Goal: Task Accomplishment & Management: Complete application form

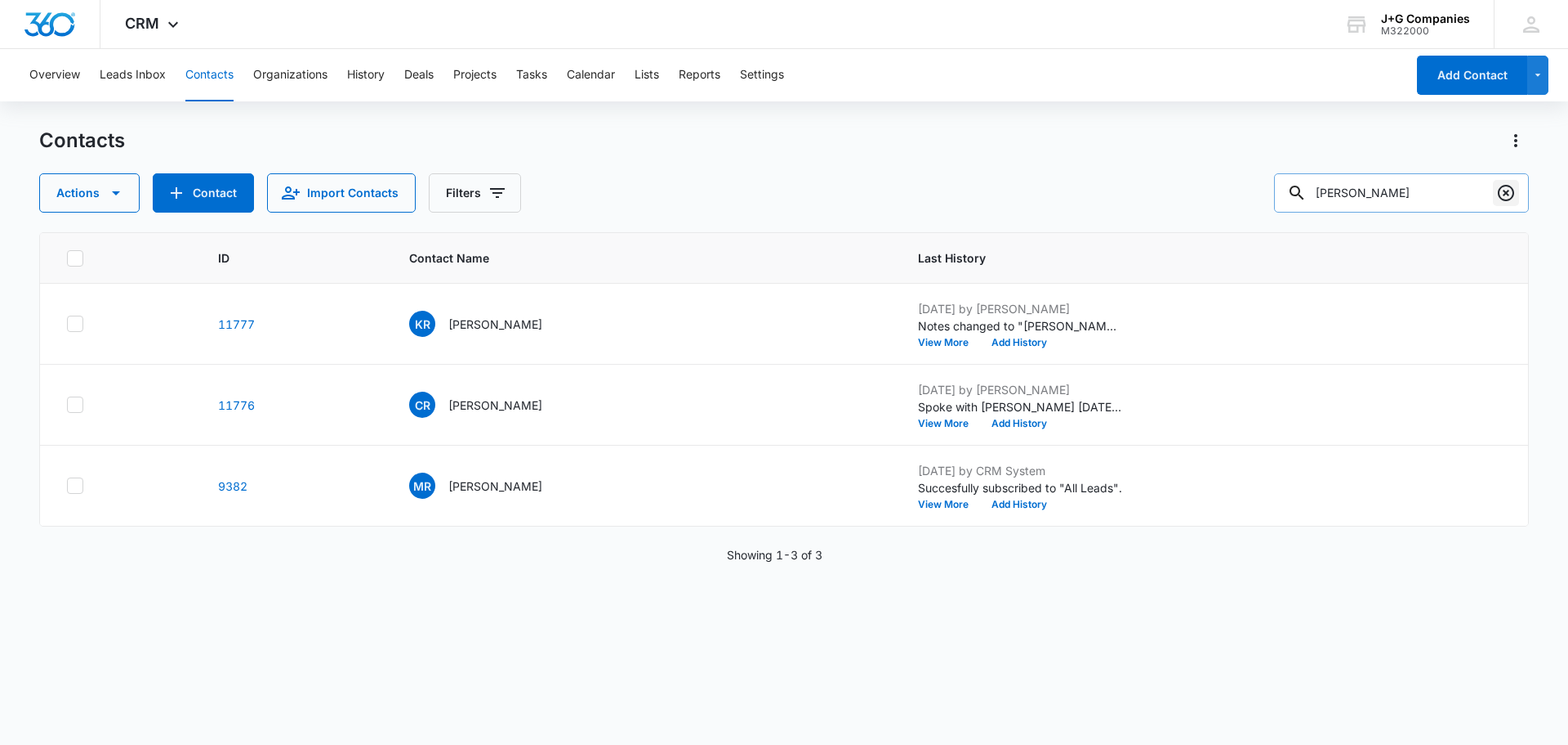
click at [1511, 190] on icon "Clear" at bounding box center [1506, 192] width 19 height 19
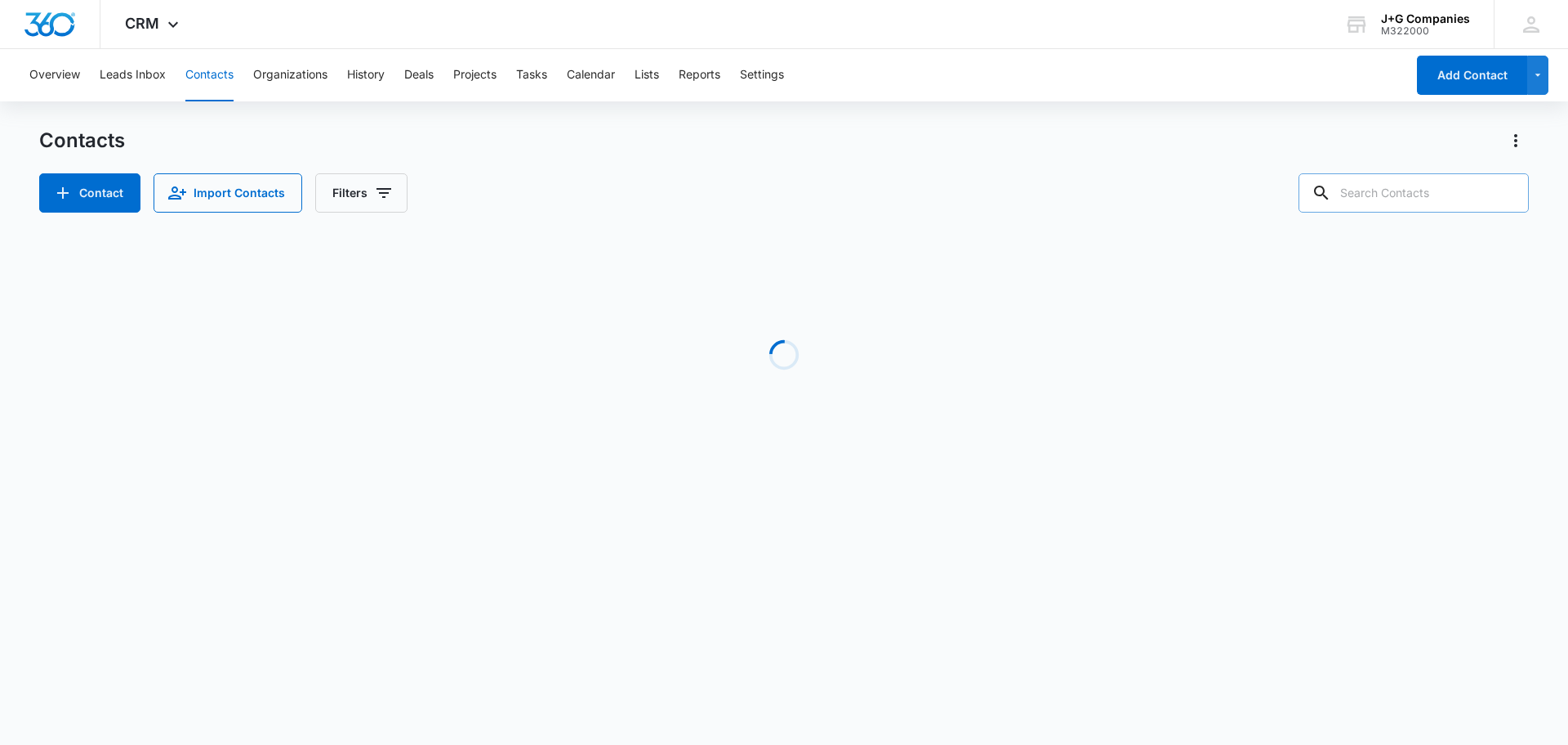
click at [1418, 188] on input "text" at bounding box center [1414, 192] width 230 height 39
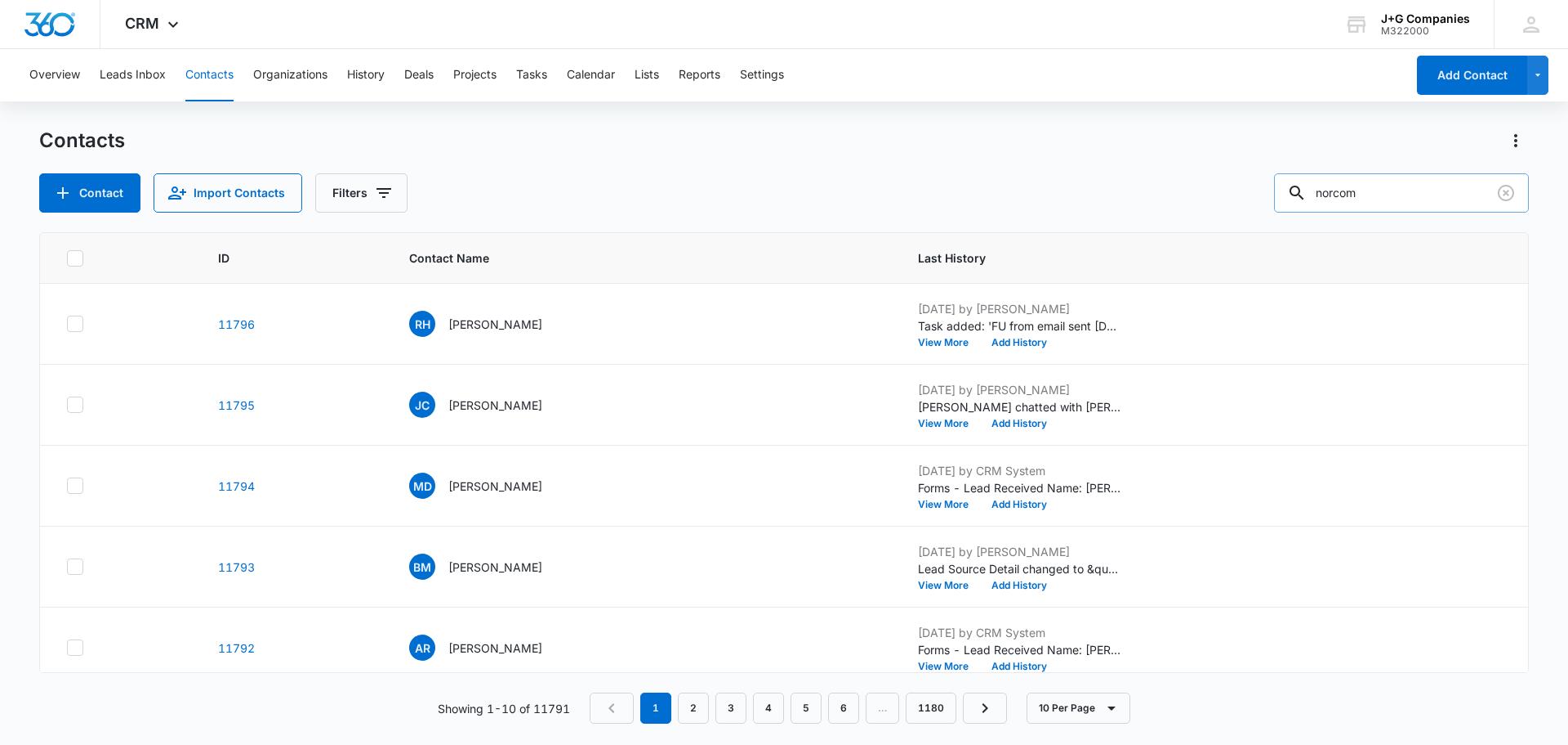
type input "norcom"
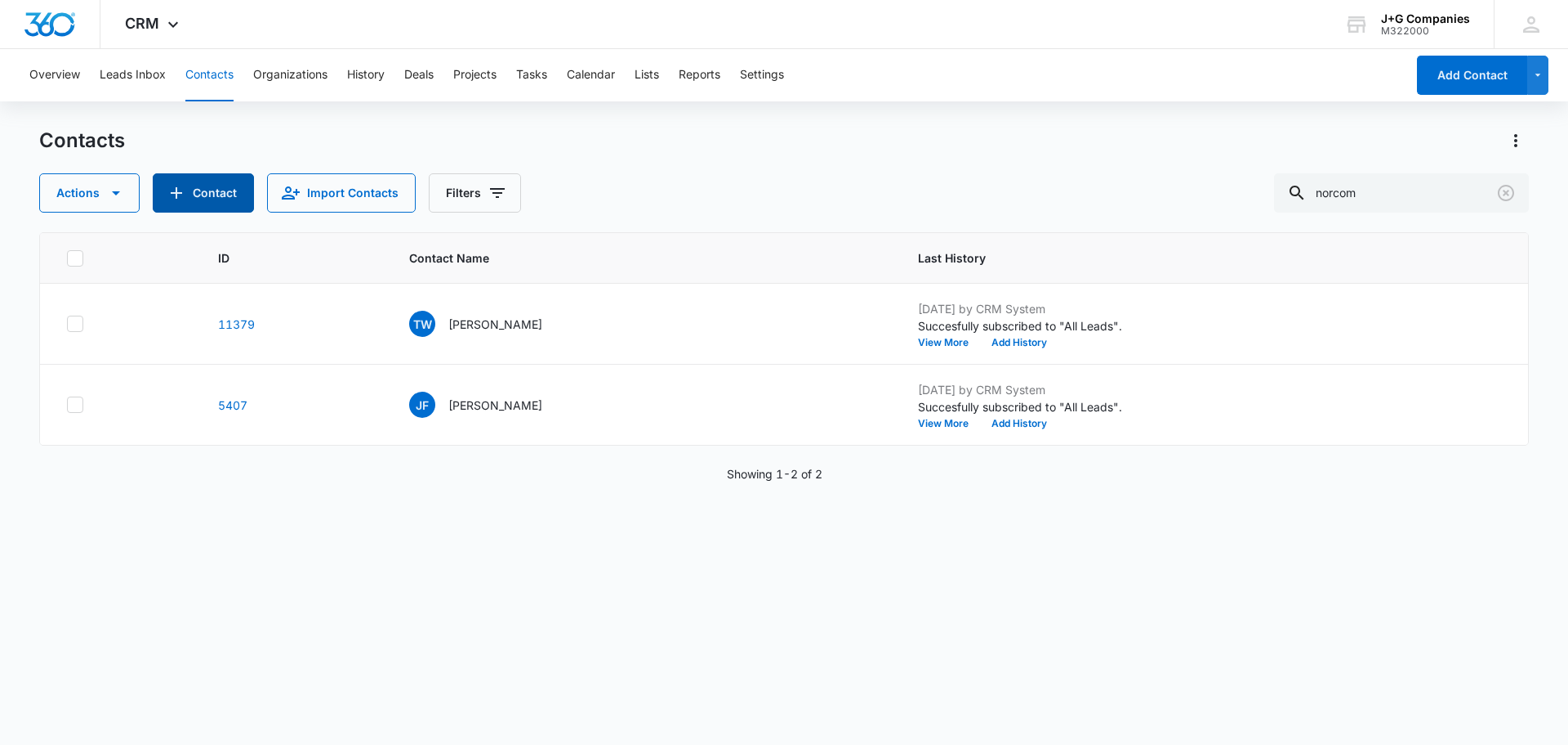
click at [221, 180] on button "Contact" at bounding box center [203, 192] width 101 height 39
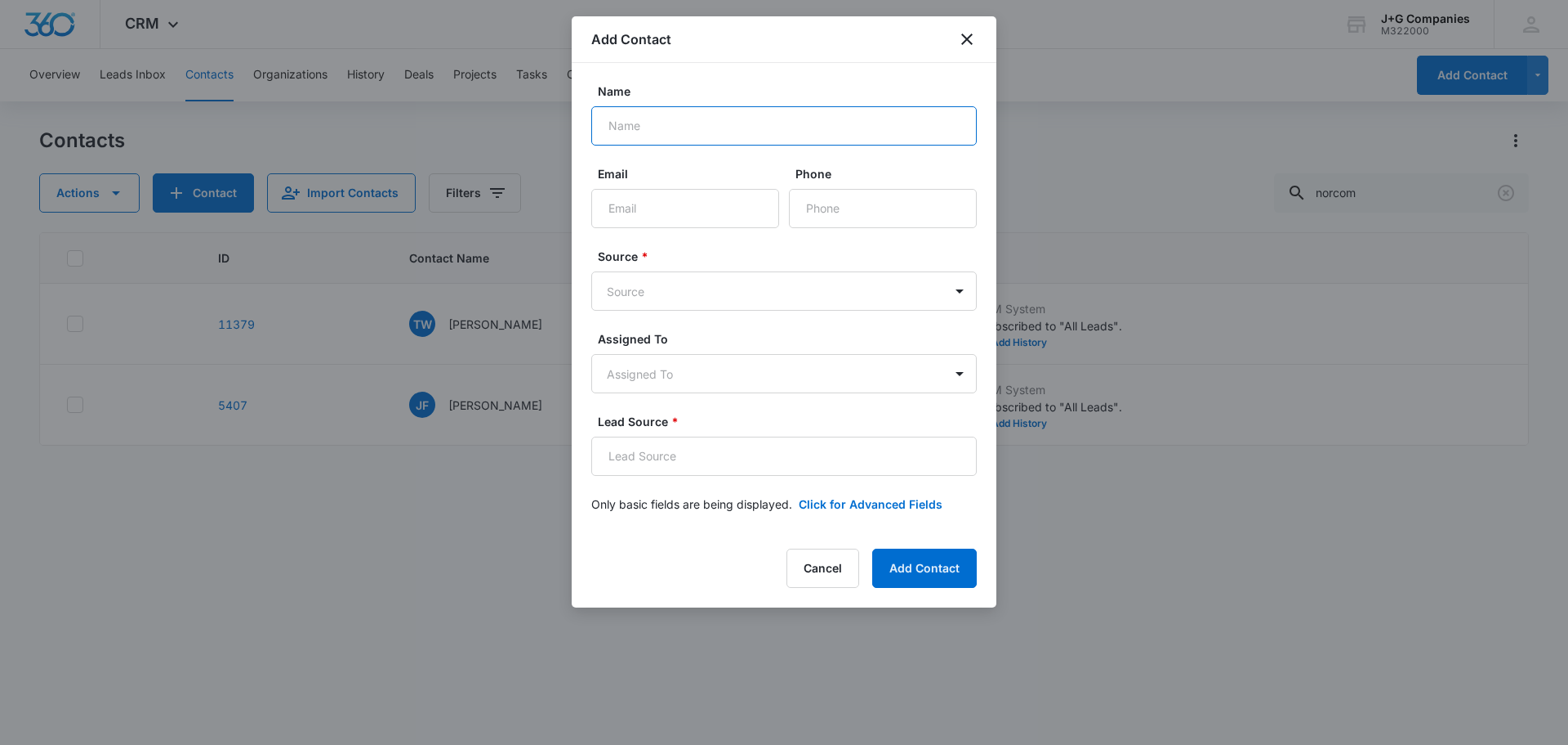
click at [653, 121] on input "Name" at bounding box center [784, 125] width 385 height 39
type input "[PERSON_NAME]"
click at [673, 215] on input "Email" at bounding box center [685, 208] width 188 height 39
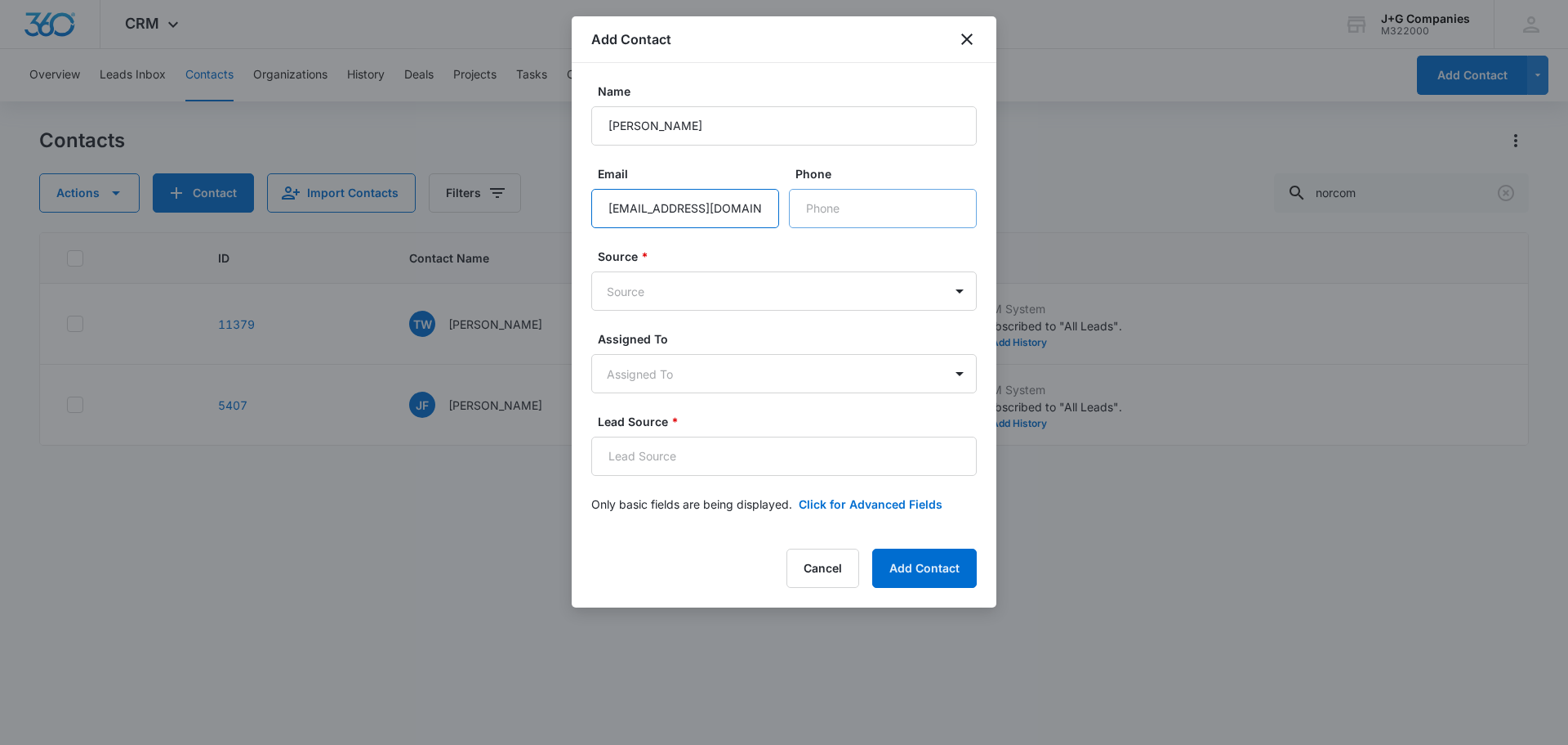
type input "[EMAIL_ADDRESS][DOMAIN_NAME]"
click at [846, 214] on input "Phone" at bounding box center [884, 208] width 188 height 39
type input "[PHONE_NUMBER]"
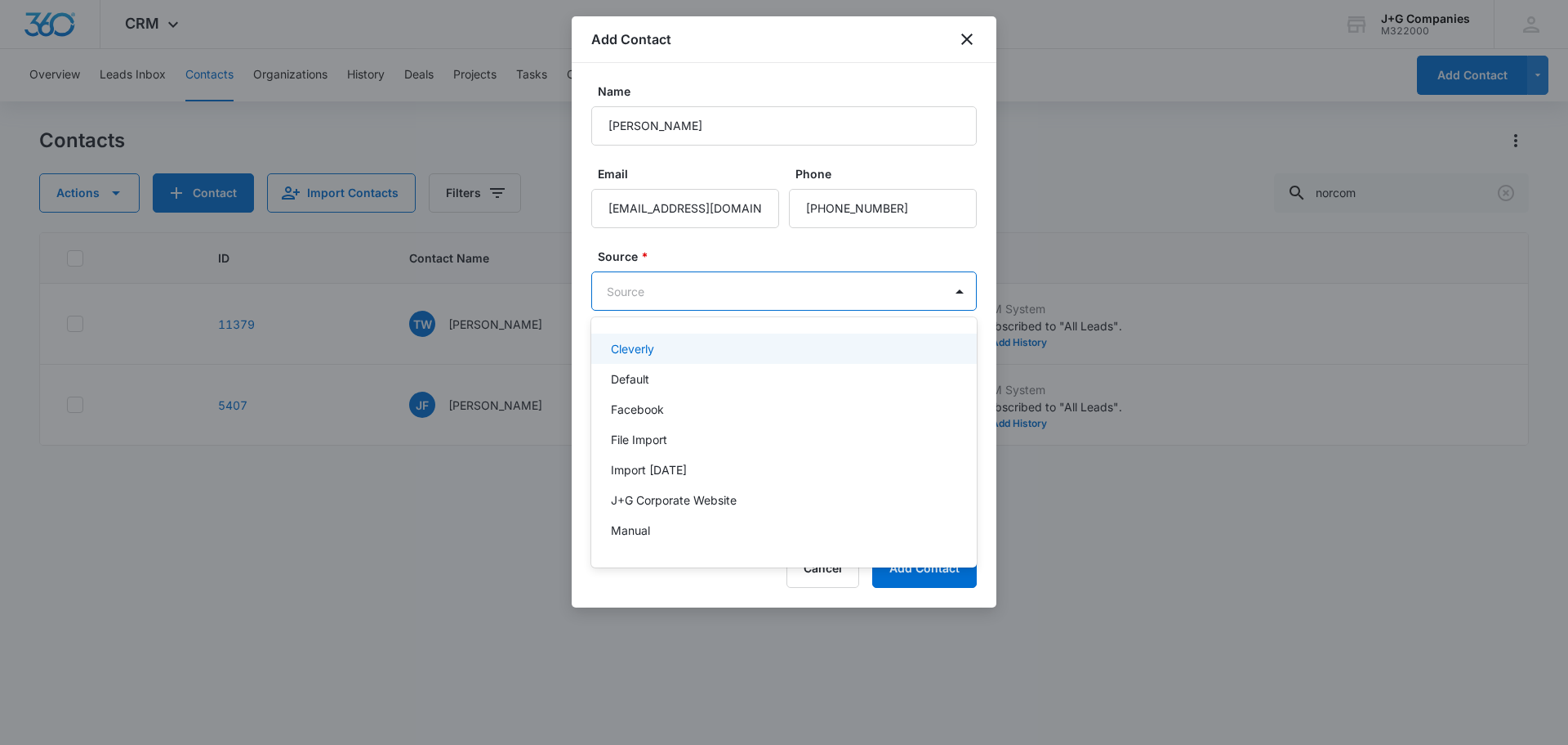
click at [801, 288] on body "CRM Apps Reputation Forms CRM Email Social Content Intelligence Files Brand Set…" at bounding box center [784, 372] width 1568 height 745
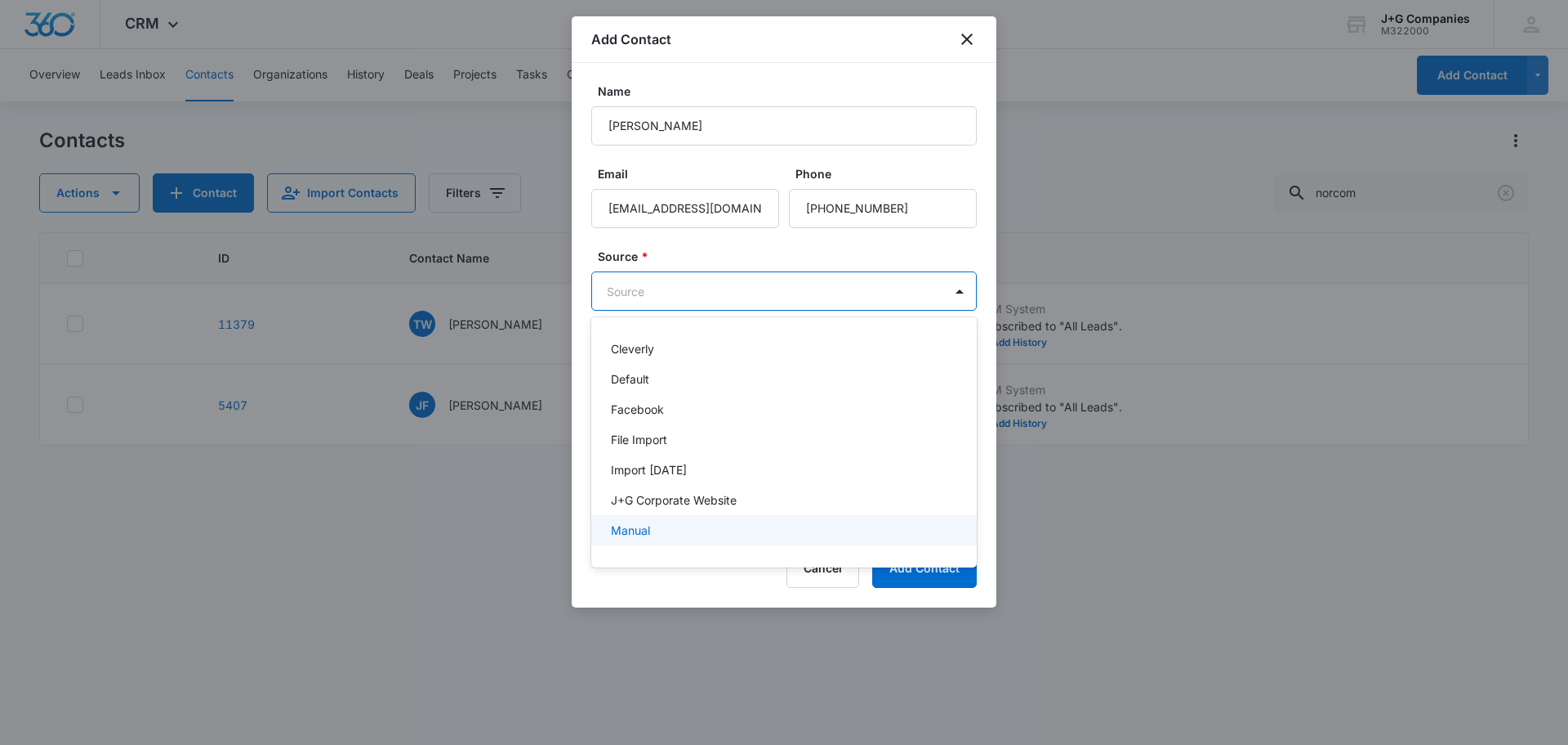
click at [646, 518] on div "Manual" at bounding box center [784, 529] width 385 height 30
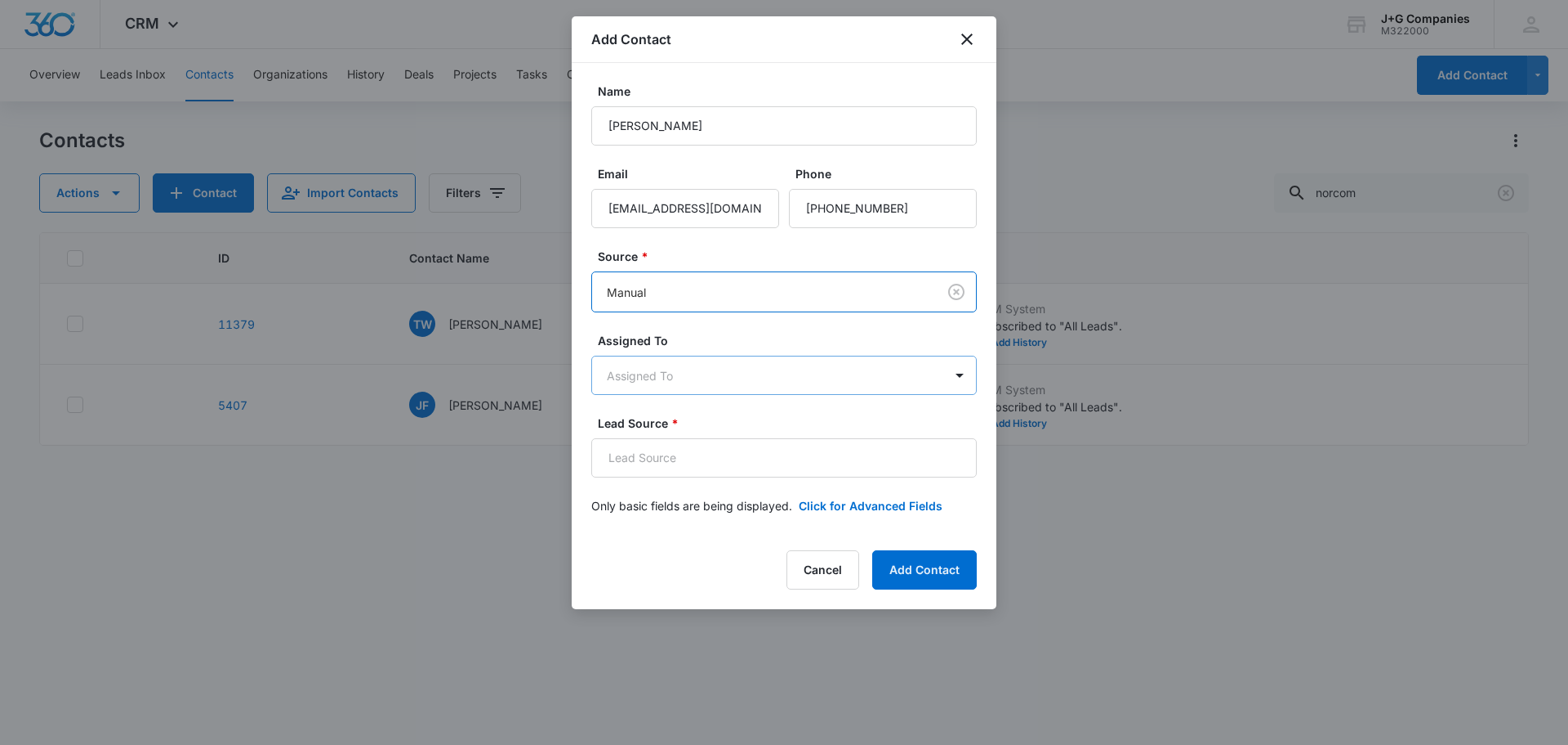
click at [645, 374] on body "CRM Apps Reputation Forms CRM Email Social Content Intelligence Files Brand Set…" at bounding box center [784, 372] width 1568 height 745
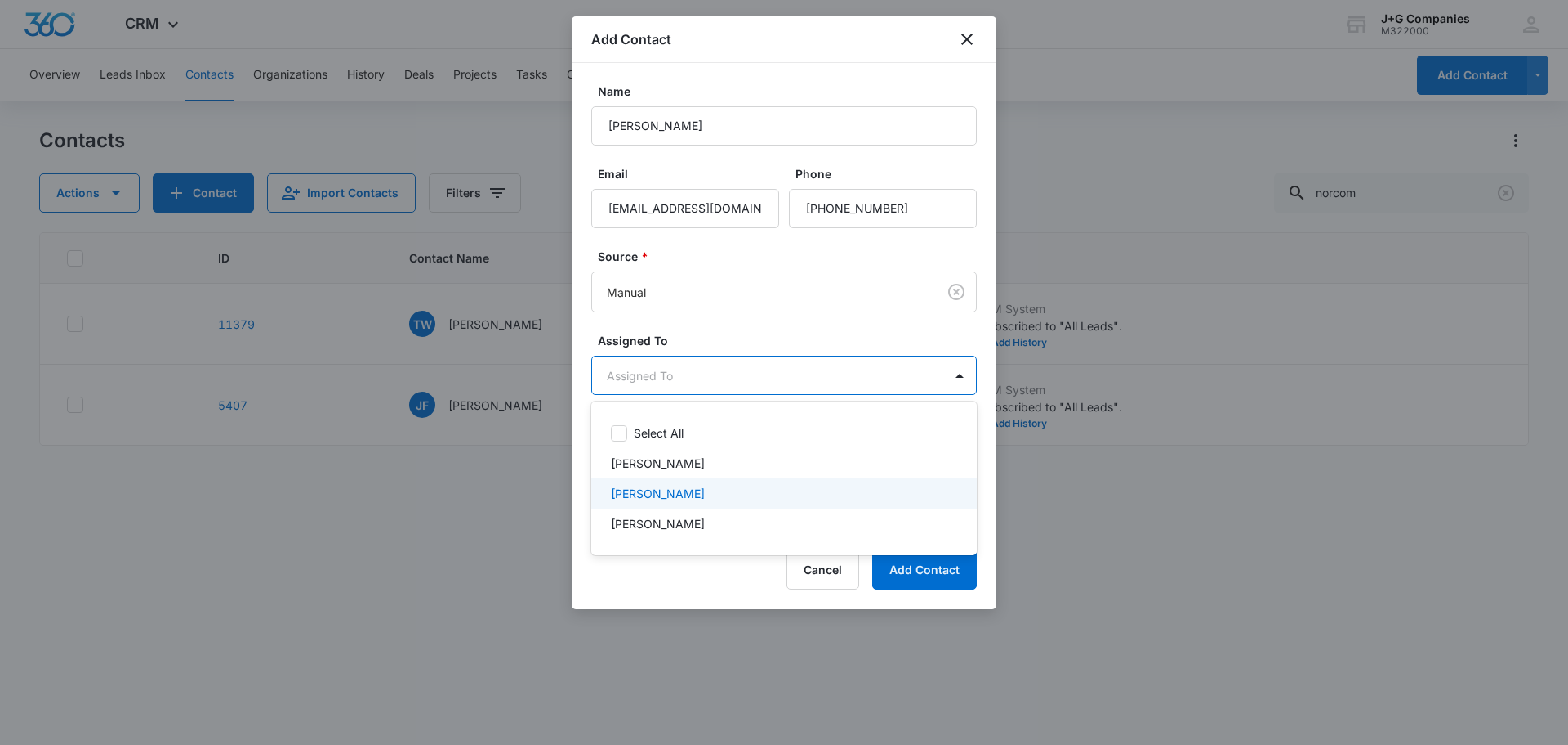
click at [636, 490] on p "[PERSON_NAME]" at bounding box center [657, 493] width 94 height 17
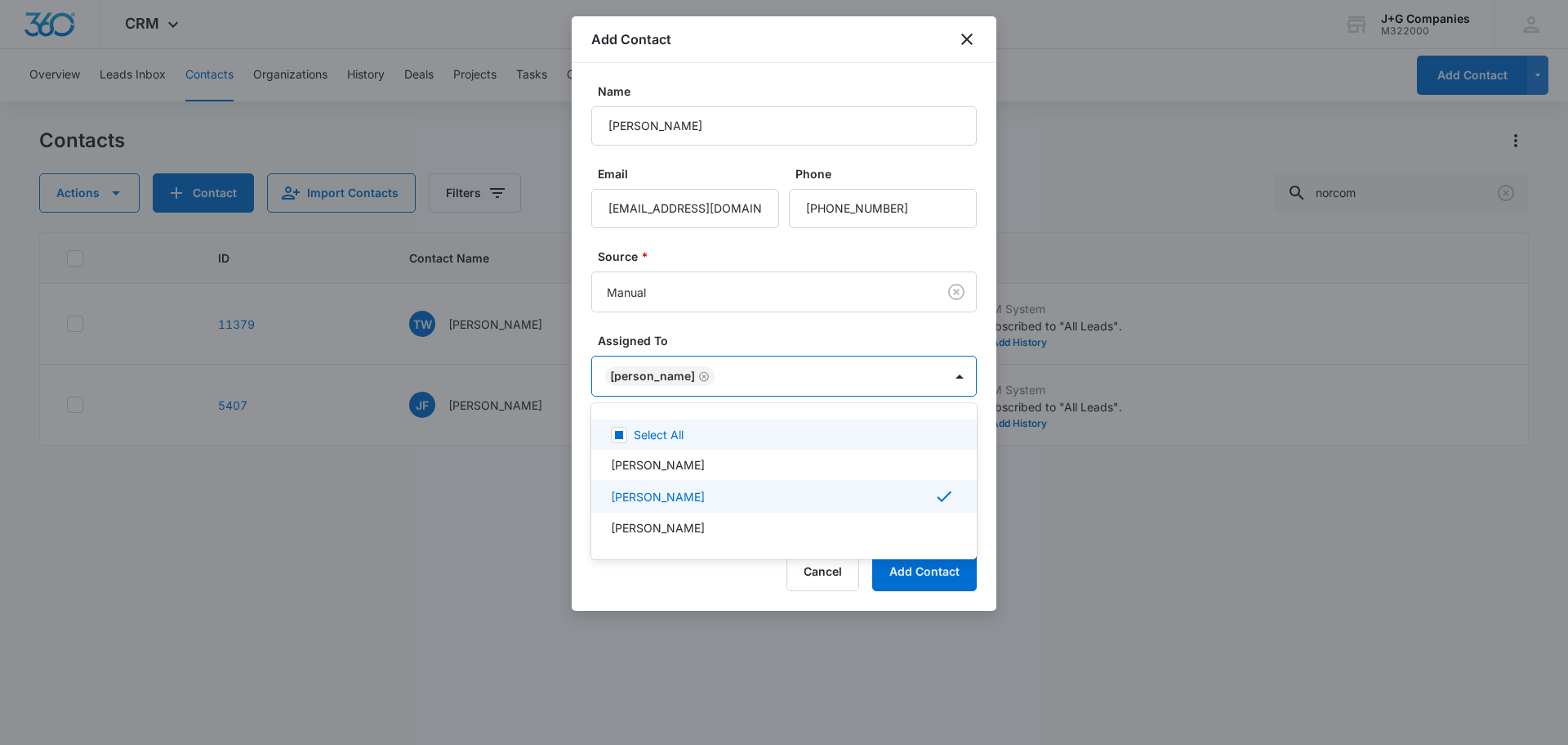
click at [797, 321] on div at bounding box center [784, 372] width 1568 height 745
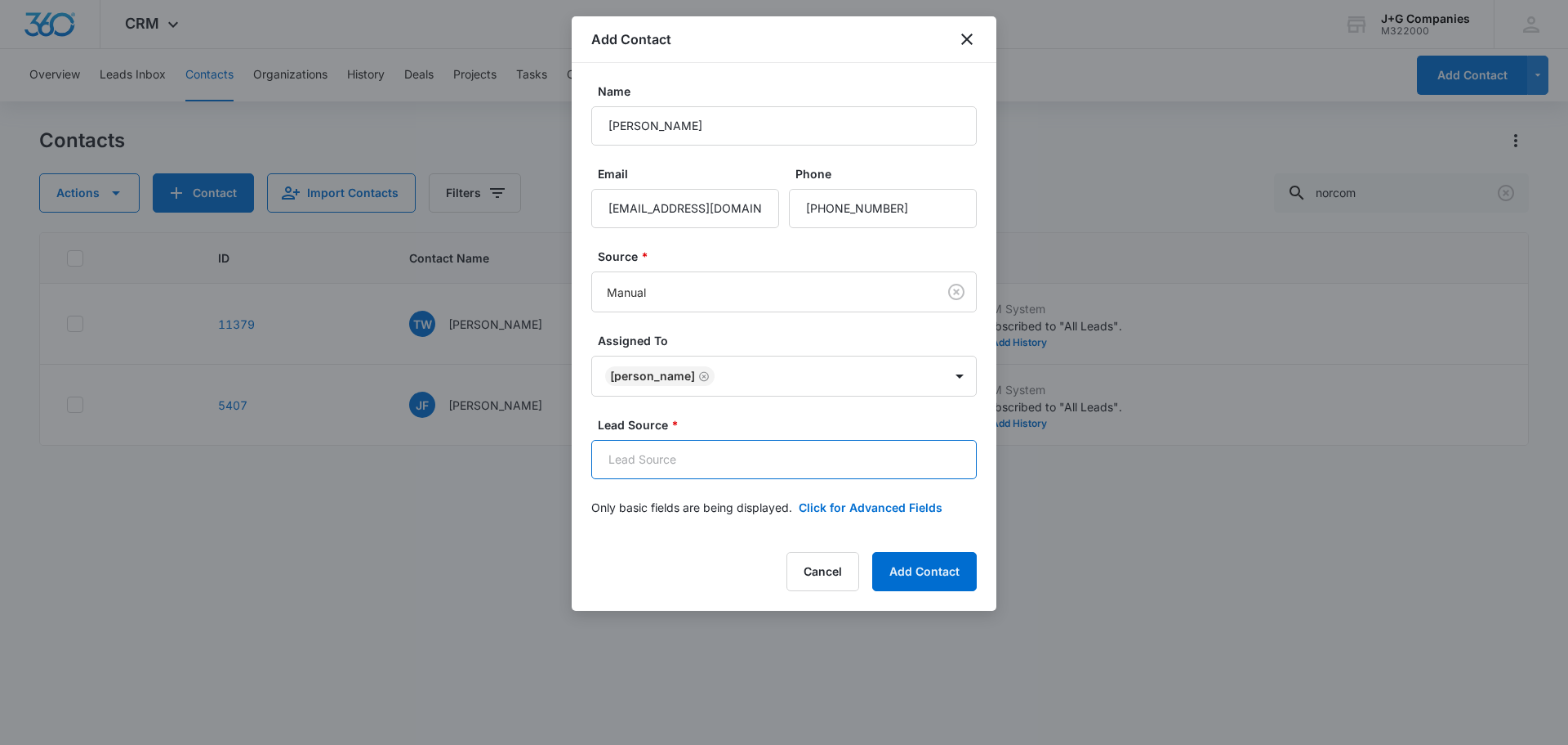
click at [677, 457] on input "Lead Source *" at bounding box center [784, 459] width 385 height 39
type input "Referral"
click at [924, 561] on button "Add Contact" at bounding box center [925, 571] width 105 height 39
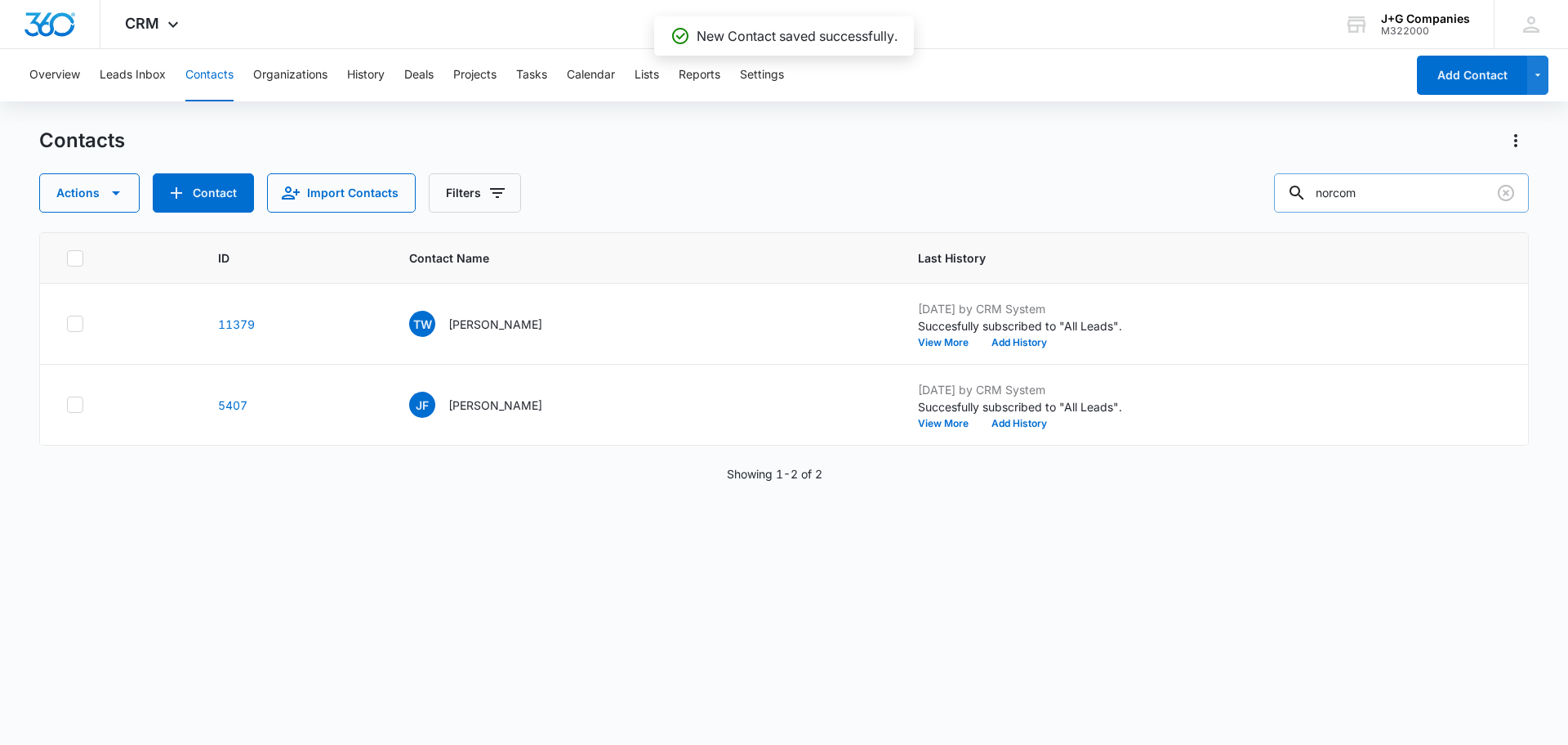
click at [1387, 189] on input "norcom" at bounding box center [1402, 192] width 255 height 39
click at [1412, 196] on input "norcom" at bounding box center [1402, 192] width 255 height 39
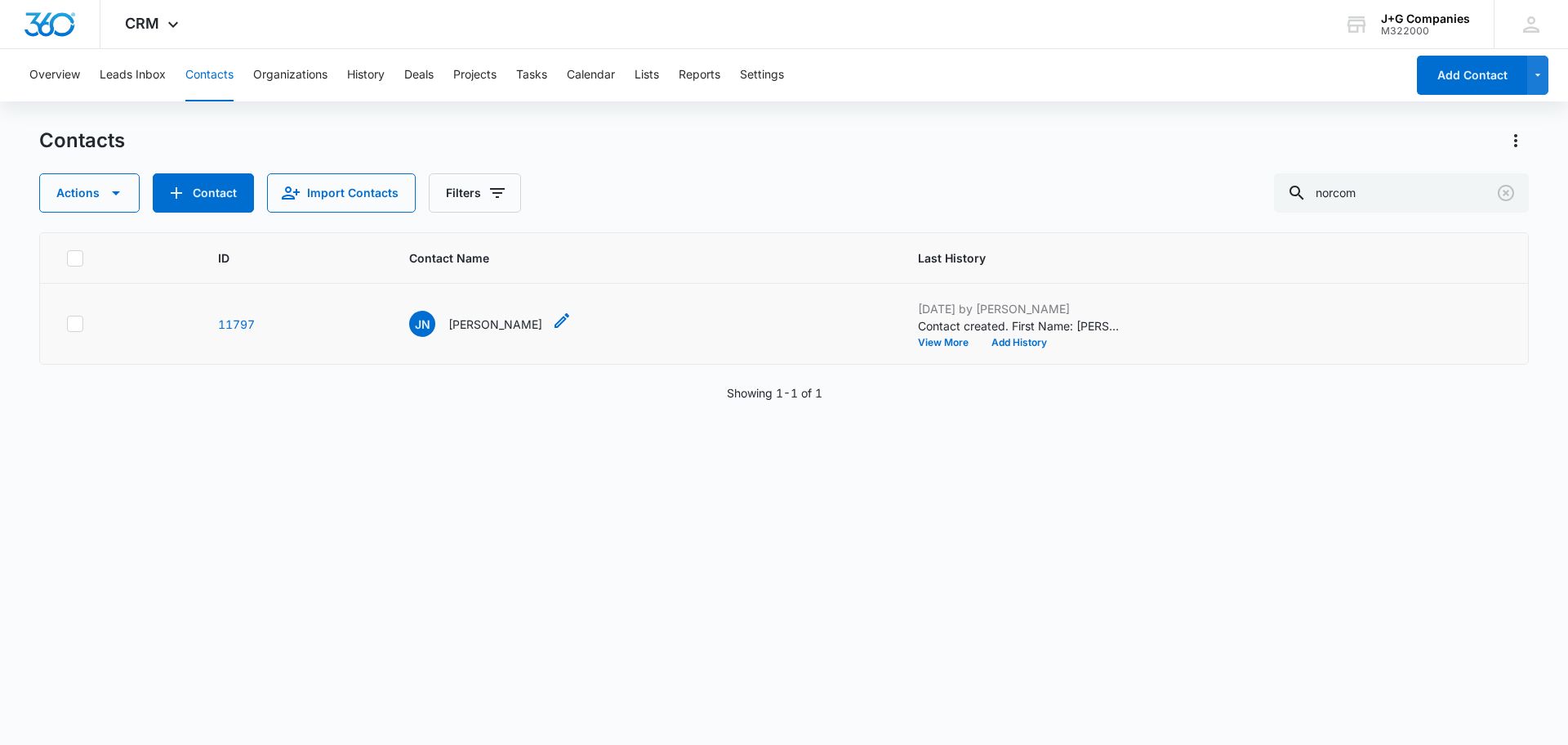
click at [511, 322] on p "[PERSON_NAME]" at bounding box center [495, 324] width 94 height 17
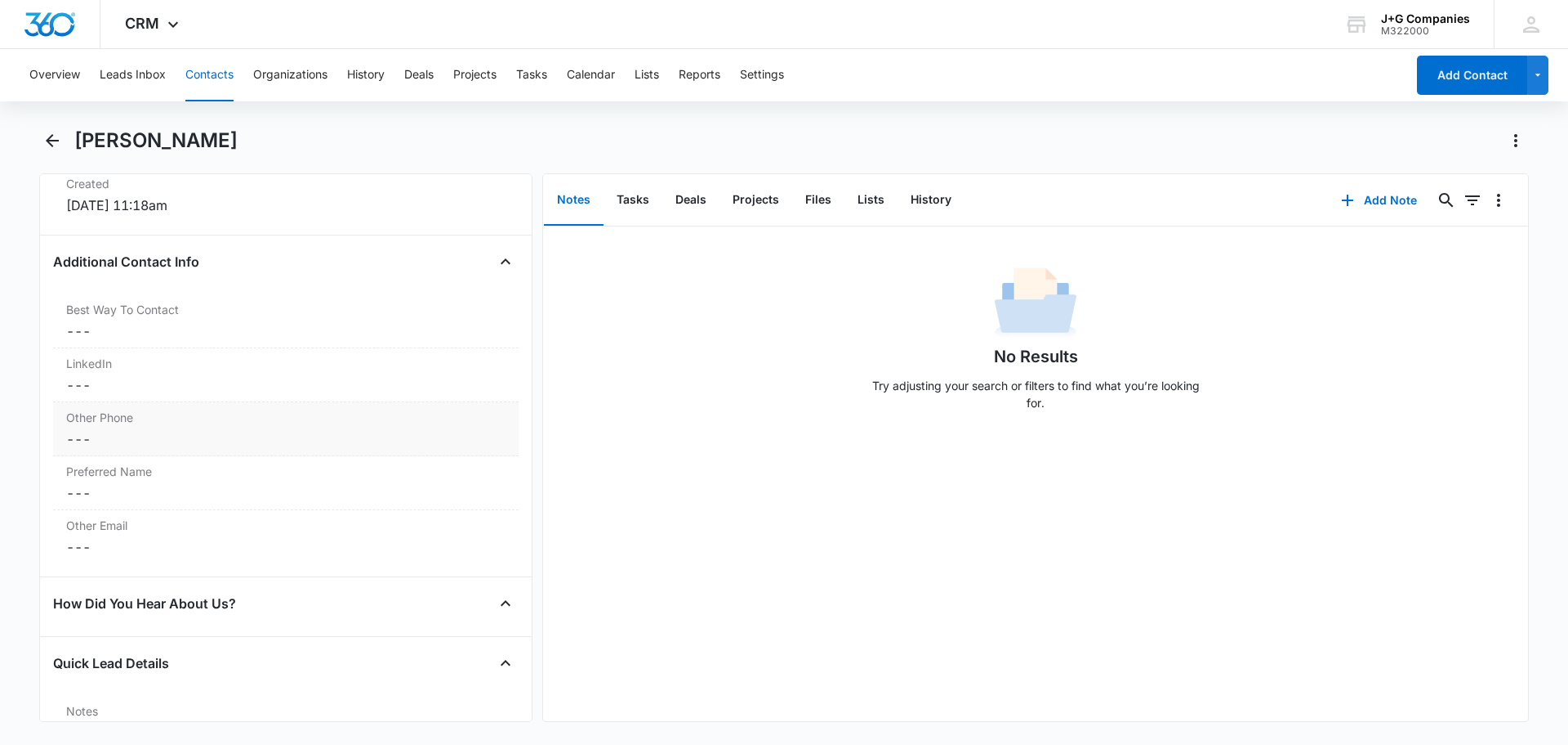
scroll to position [1226, 0]
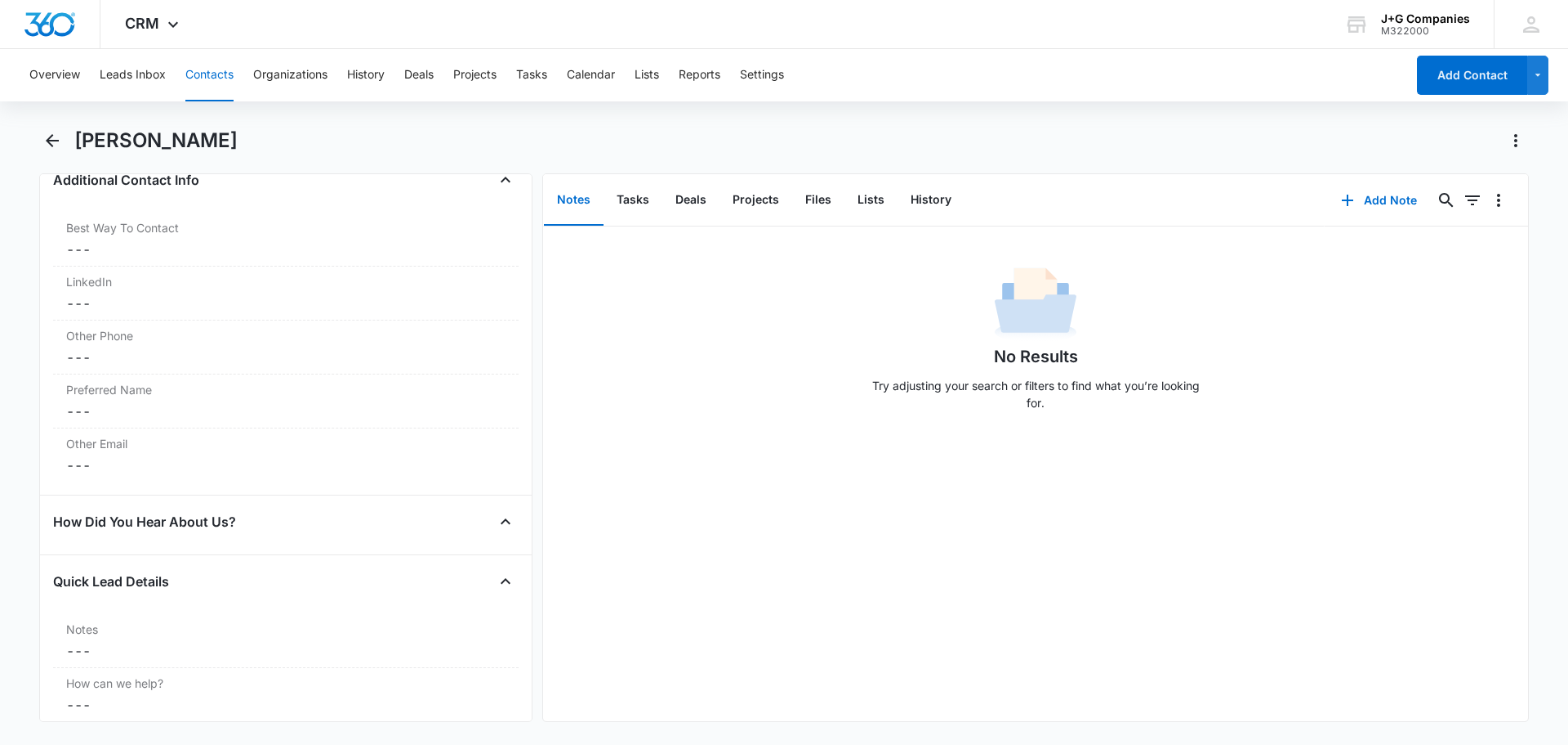
click at [496, 524] on icon "Close" at bounding box center [506, 522] width 19 height 19
click at [496, 524] on icon "Open" at bounding box center [506, 522] width 19 height 19
click at [121, 536] on div "How Did You Hear About Us?" at bounding box center [286, 531] width 466 height 47
click at [123, 515] on h4 "How Did You Hear About Us?" at bounding box center [145, 522] width 183 height 19
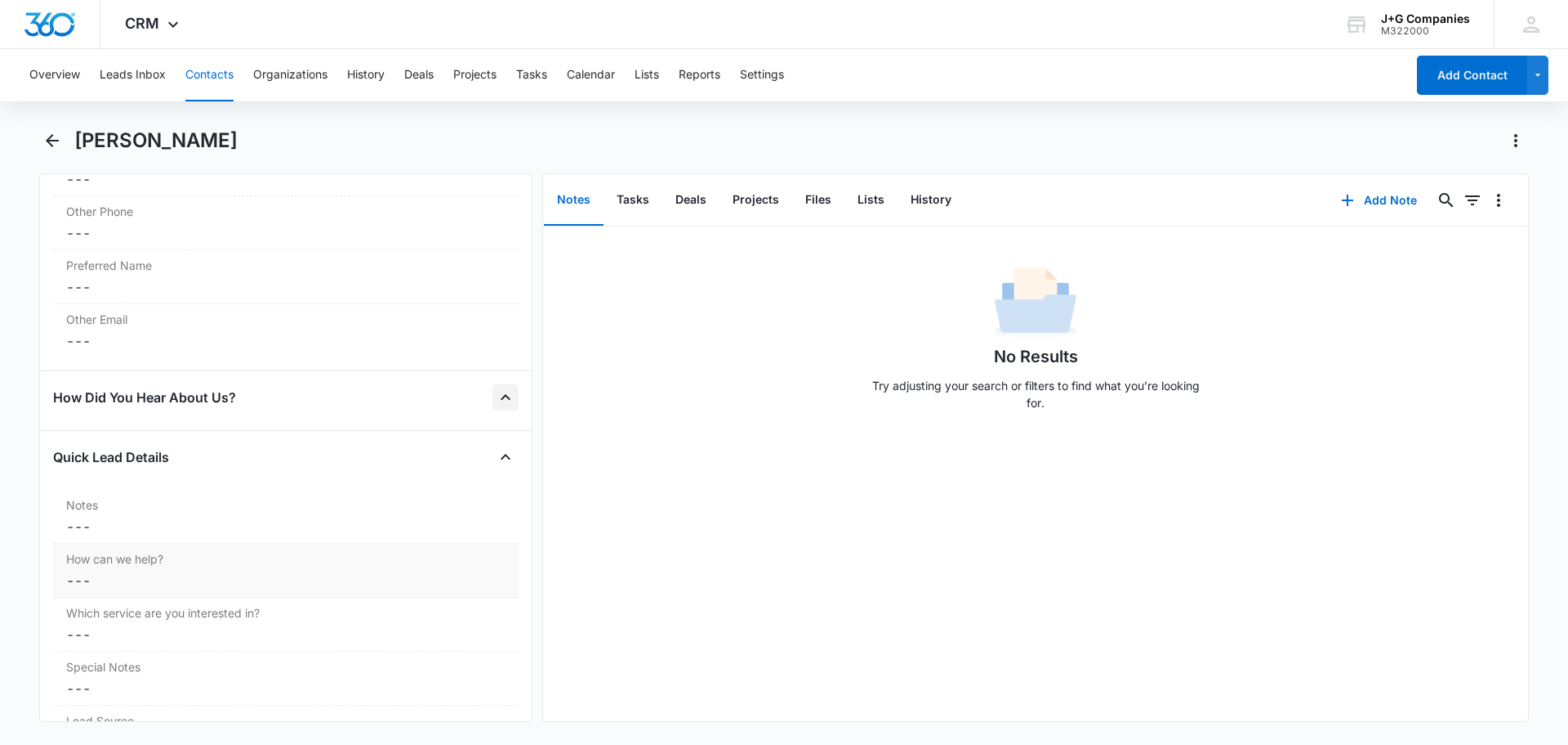
scroll to position [1389, 0]
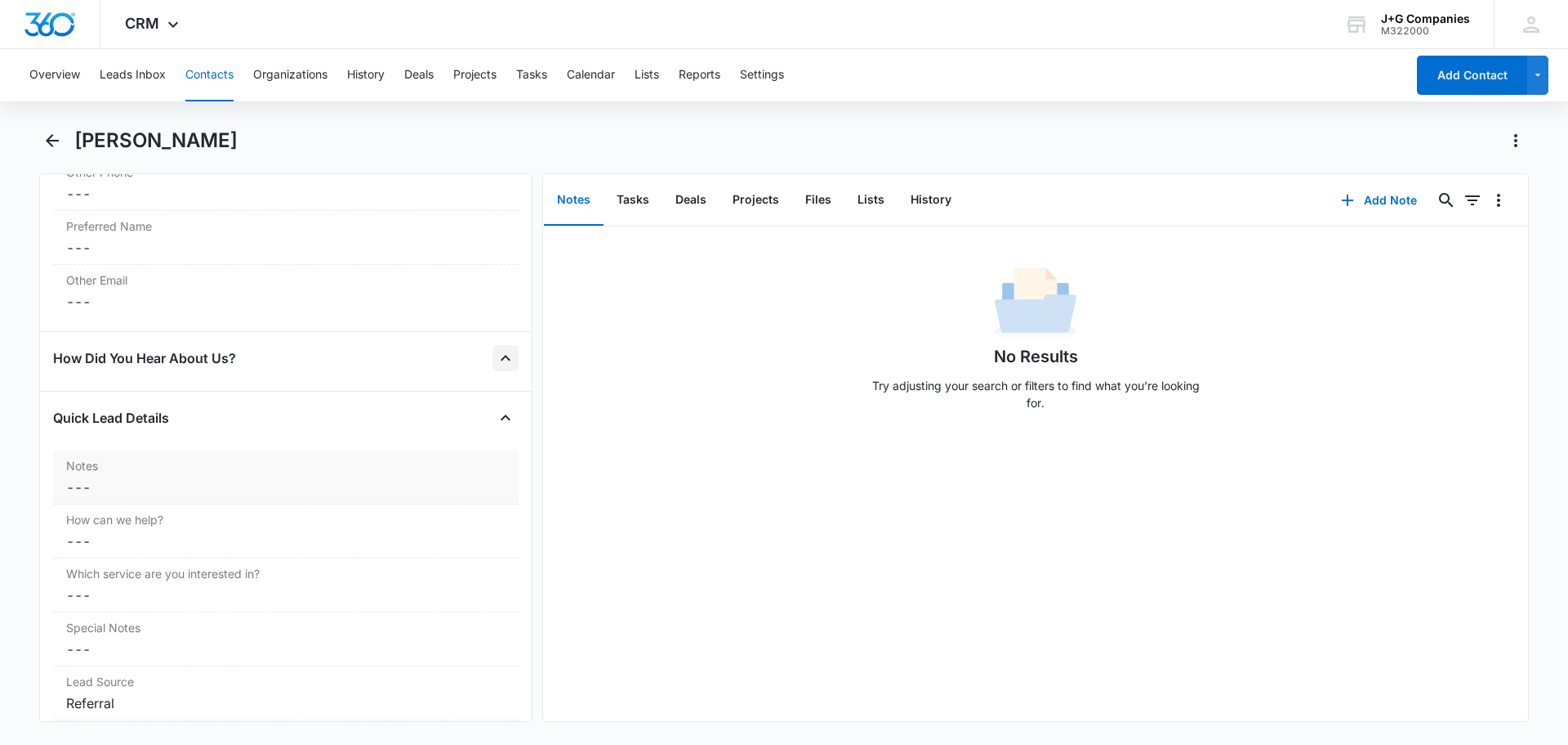
click at [106, 482] on dd "Cancel Save Changes ---" at bounding box center [285, 487] width 440 height 19
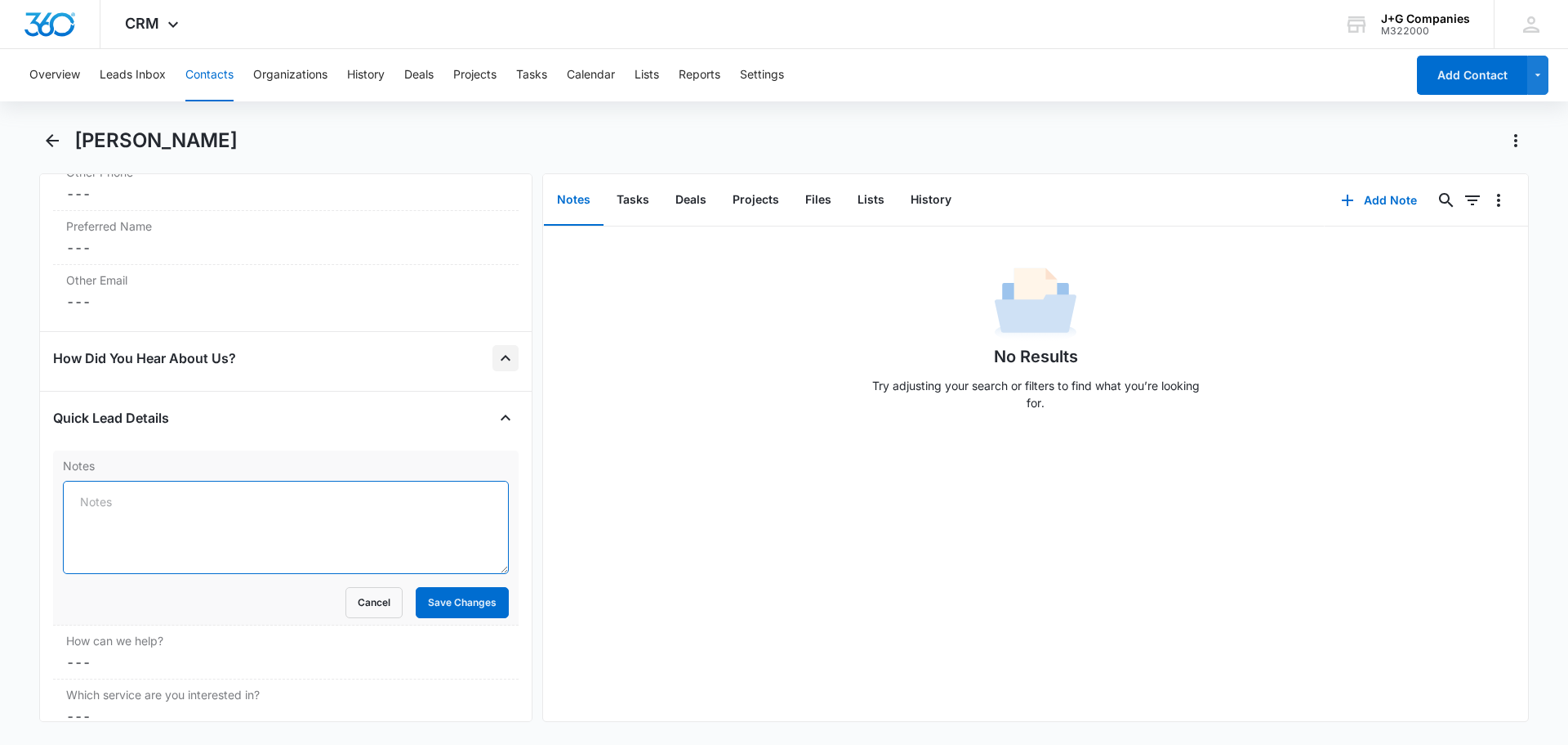
click at [183, 497] on textarea "Notes" at bounding box center [285, 527] width 446 height 93
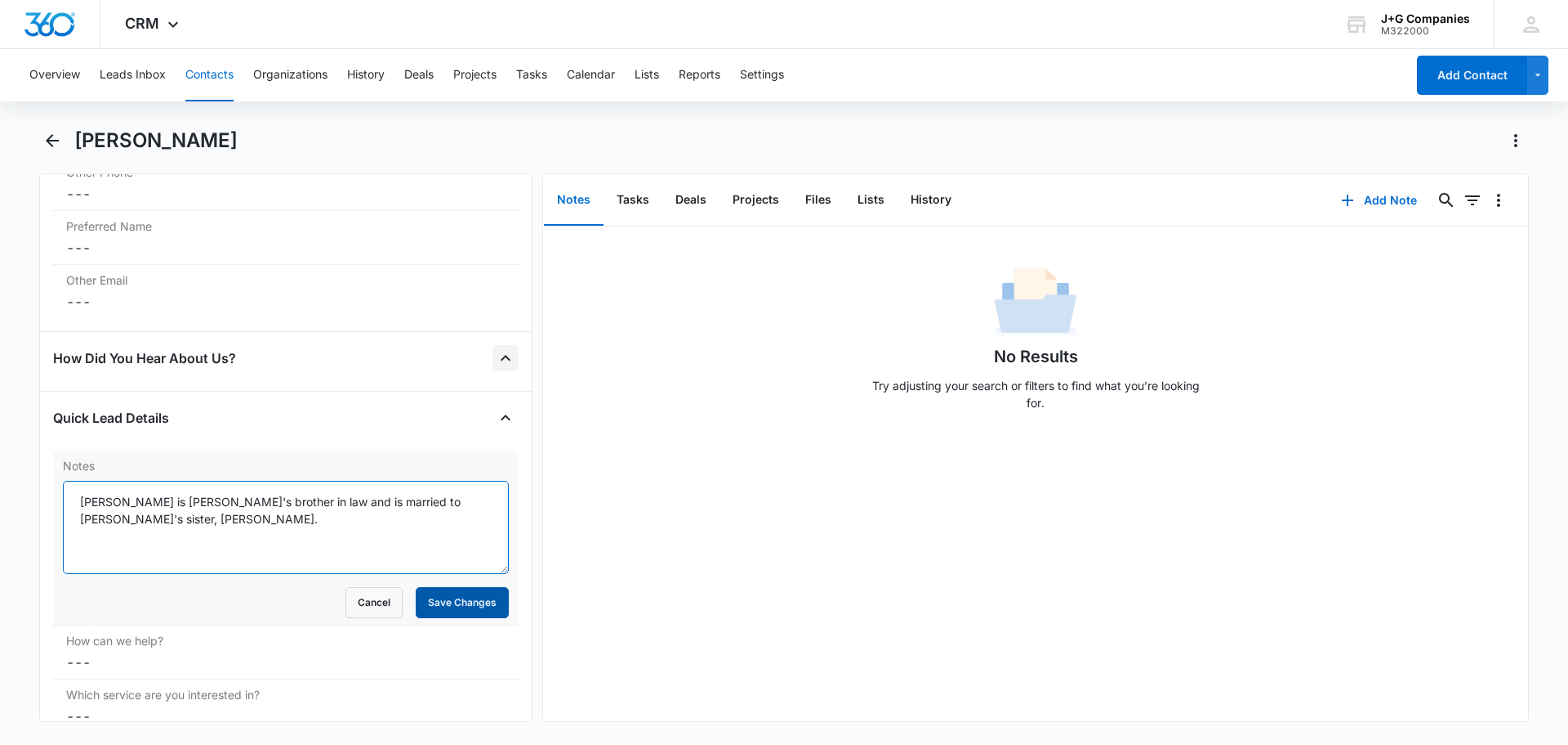
type textarea "John is Kevin's brother in law and is married to Kevin's sister, Alisa."
click at [462, 598] on button "Save Changes" at bounding box center [462, 602] width 93 height 31
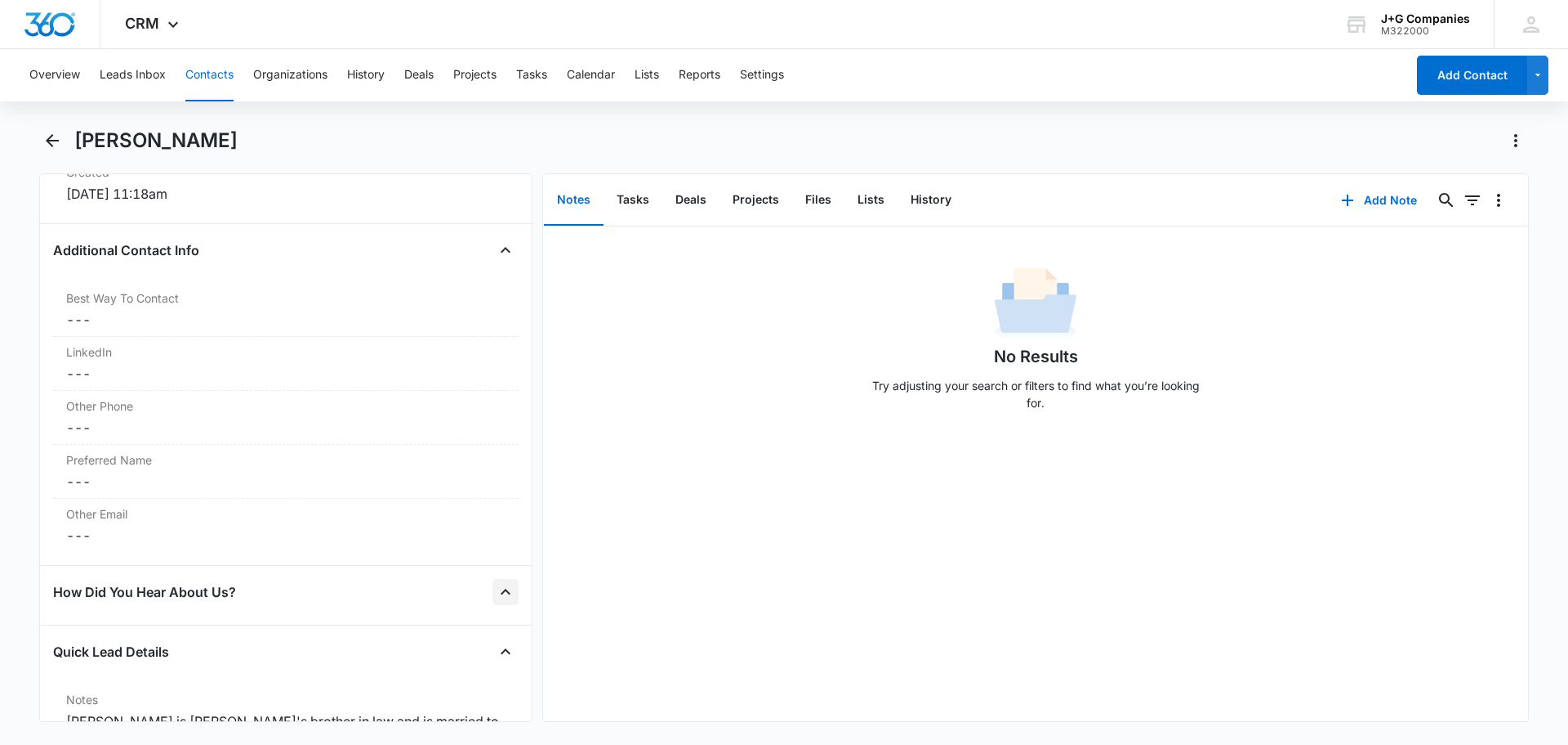
scroll to position [1352, 0]
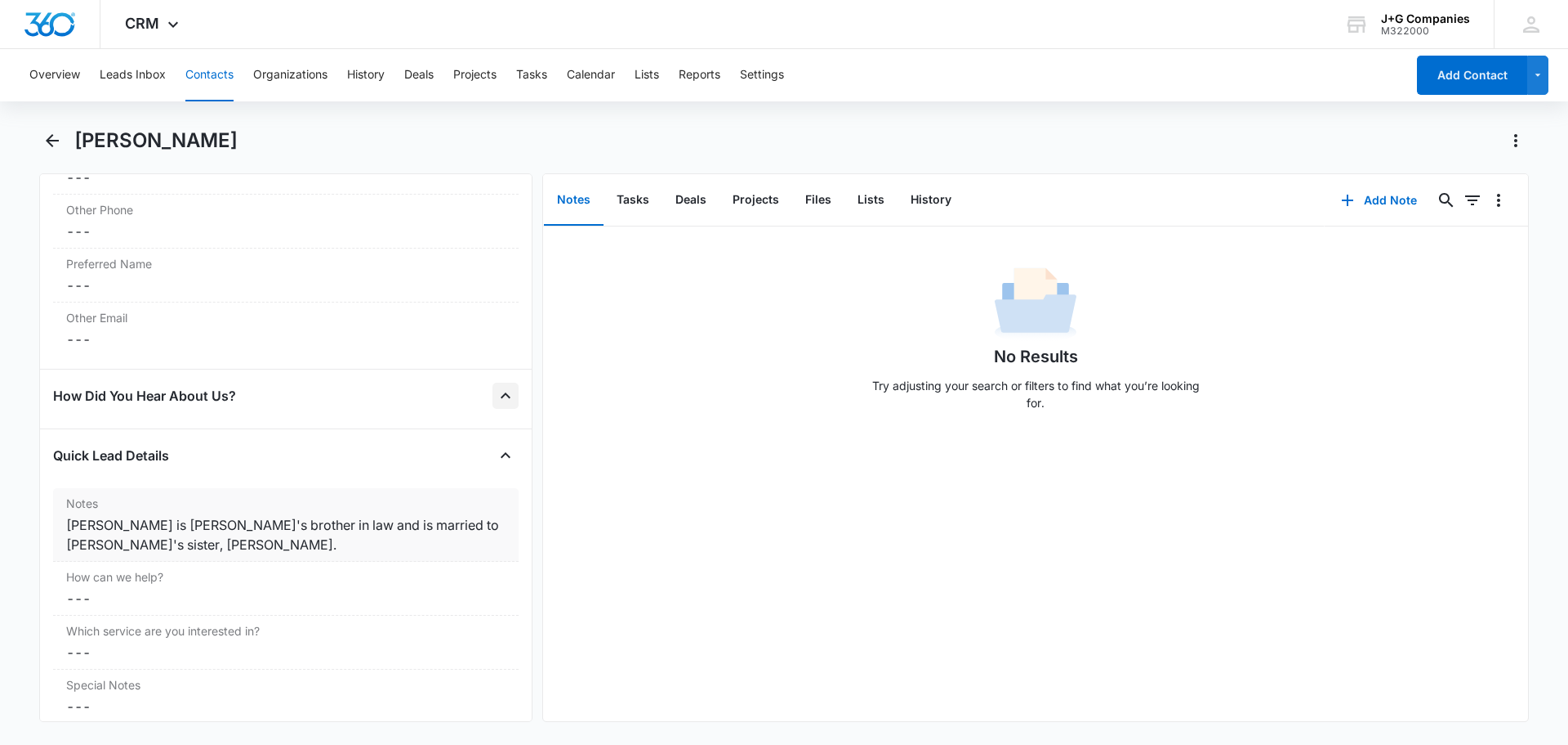
click at [301, 523] on div "John is Kevin's brother in law and is married to Kevin's sister, Alisa." at bounding box center [285, 534] width 440 height 39
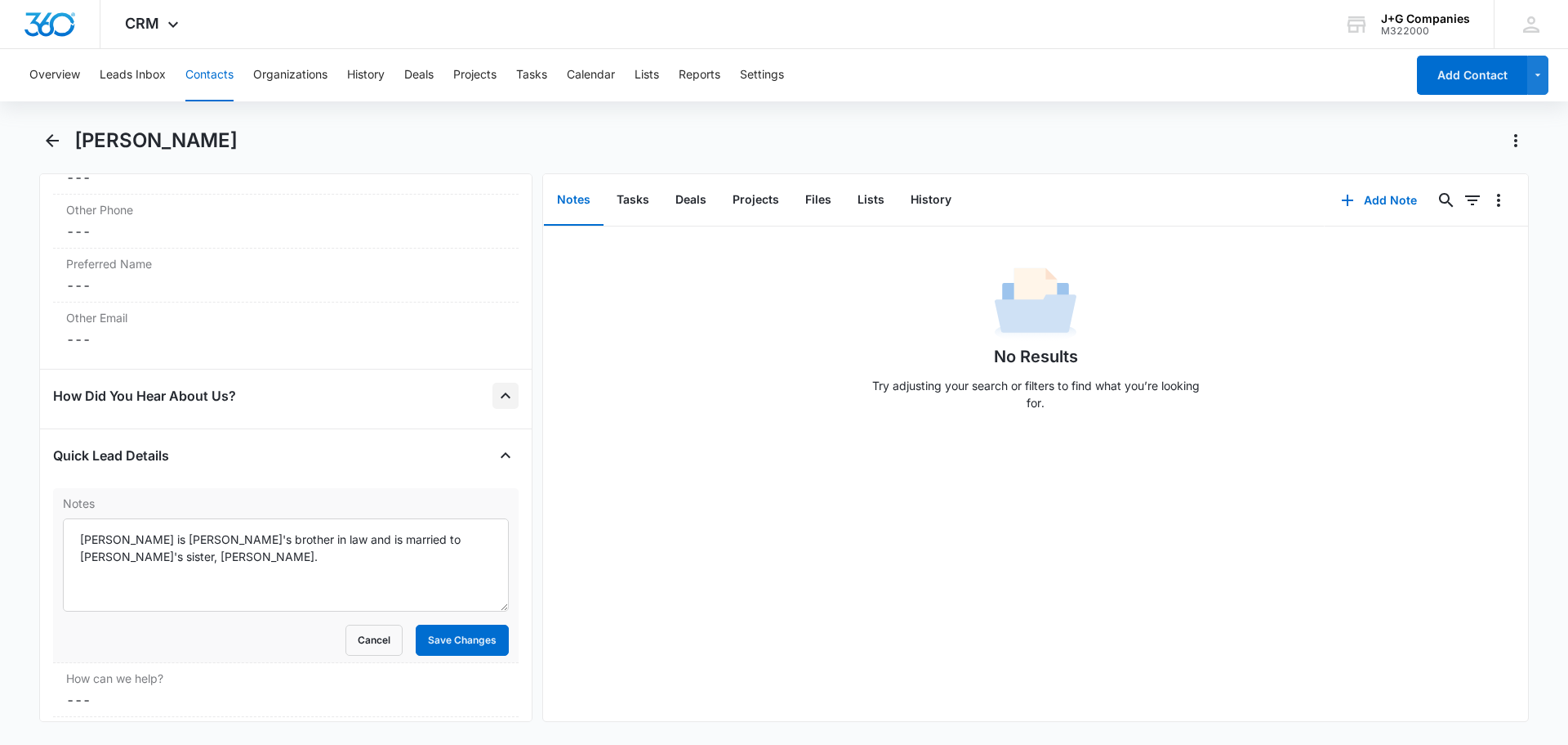
click at [301, 523] on textarea "John is Kevin's brother in law and is married to Kevin's sister, Alisa." at bounding box center [285, 564] width 446 height 93
click at [451, 639] on button "Save Changes" at bounding box center [462, 640] width 93 height 31
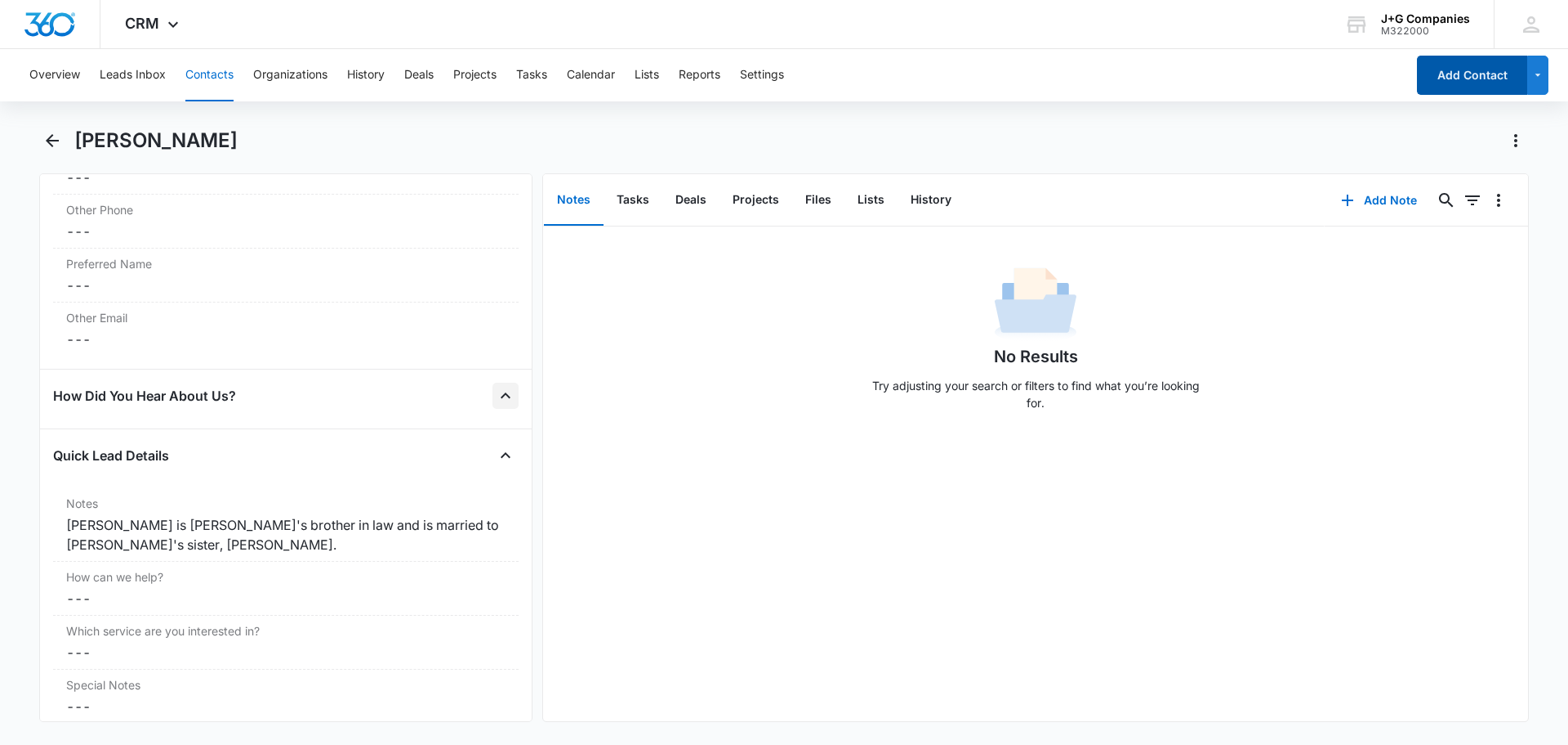
click at [1461, 64] on button "Add Contact" at bounding box center [1473, 75] width 111 height 39
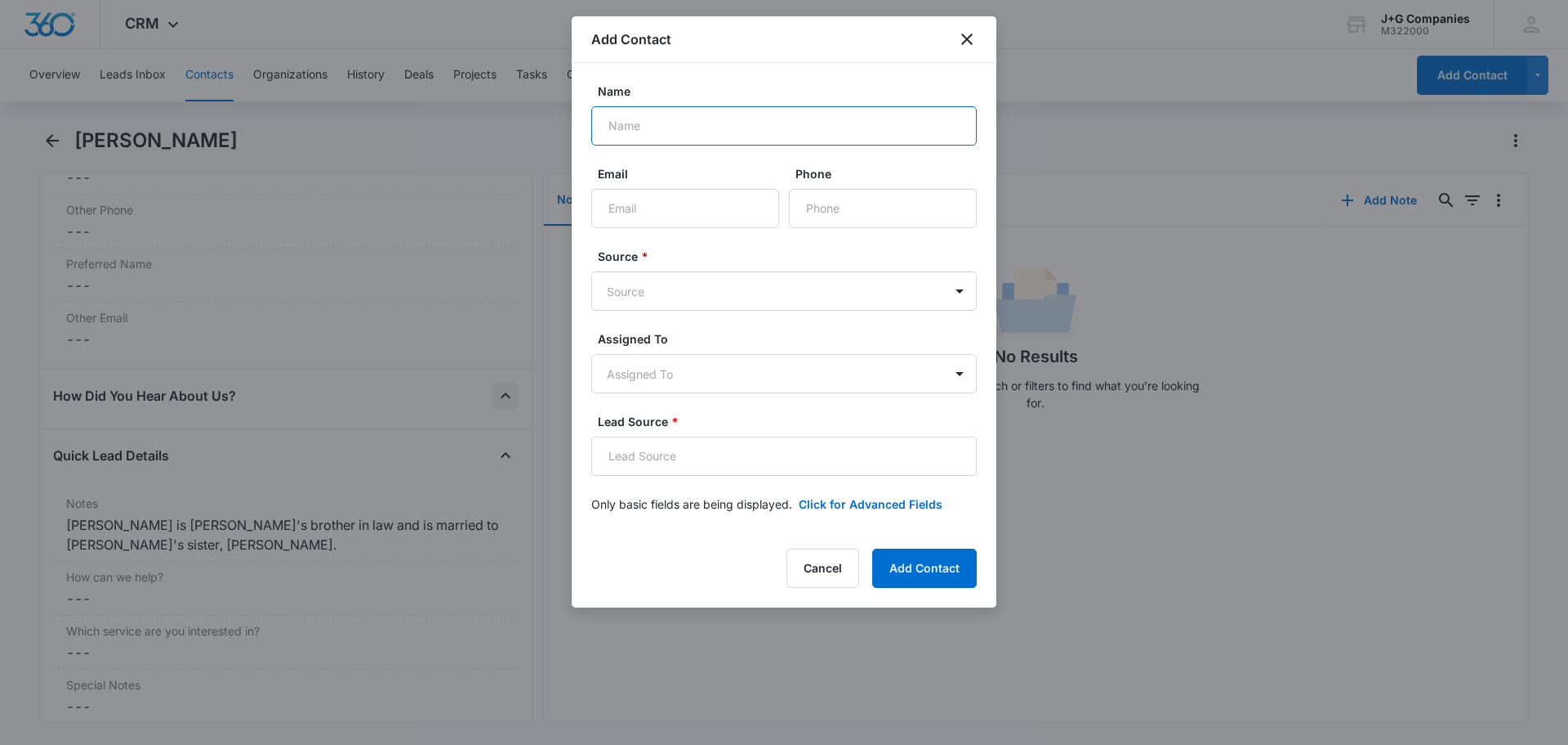
click at [675, 120] on input "Name" at bounding box center [784, 125] width 385 height 39
type input "Alisa Norcom"
click at [698, 206] on input "Email" at bounding box center [685, 208] width 188 height 39
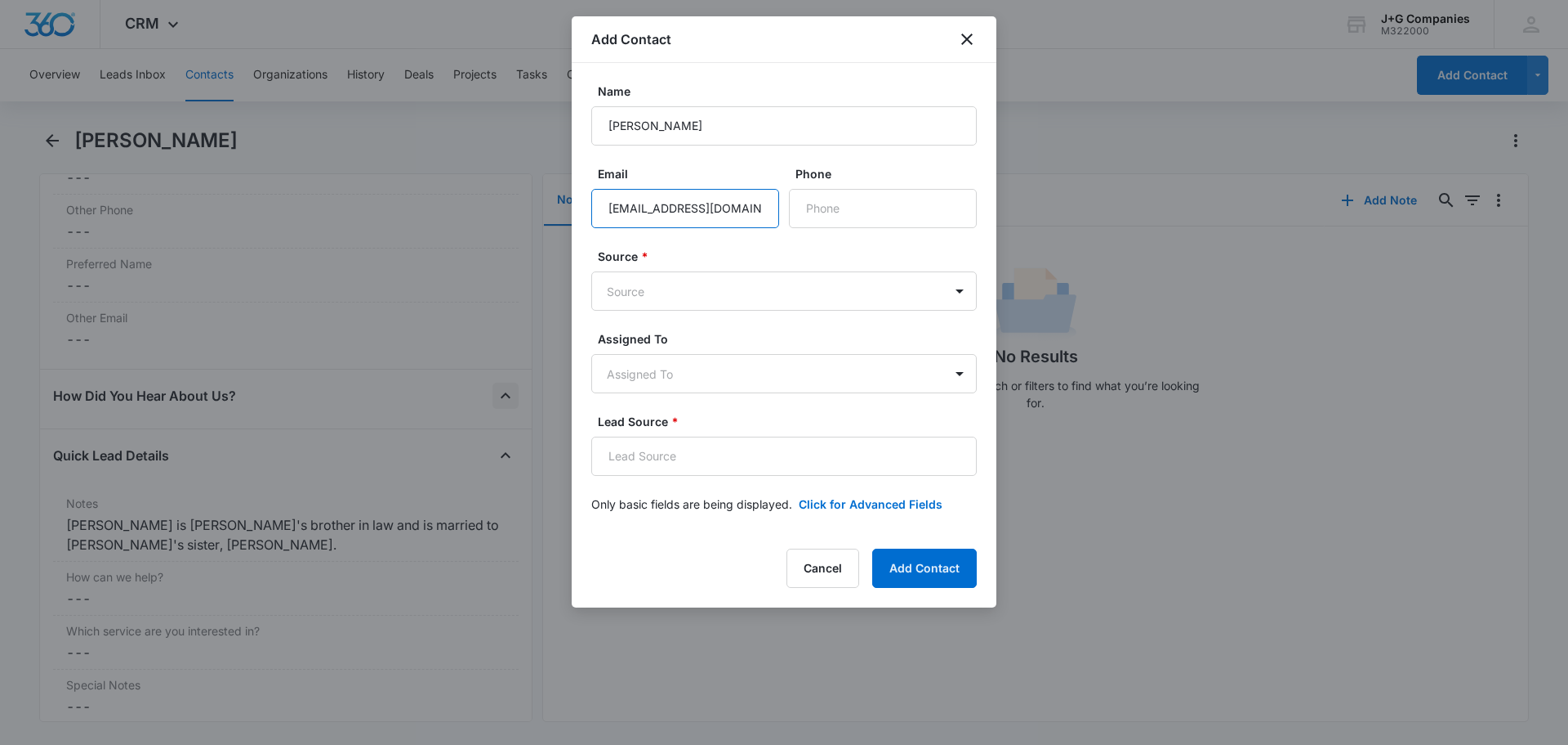
type input "abnorcom@gmail.com"
type input "(513) 295-3125"
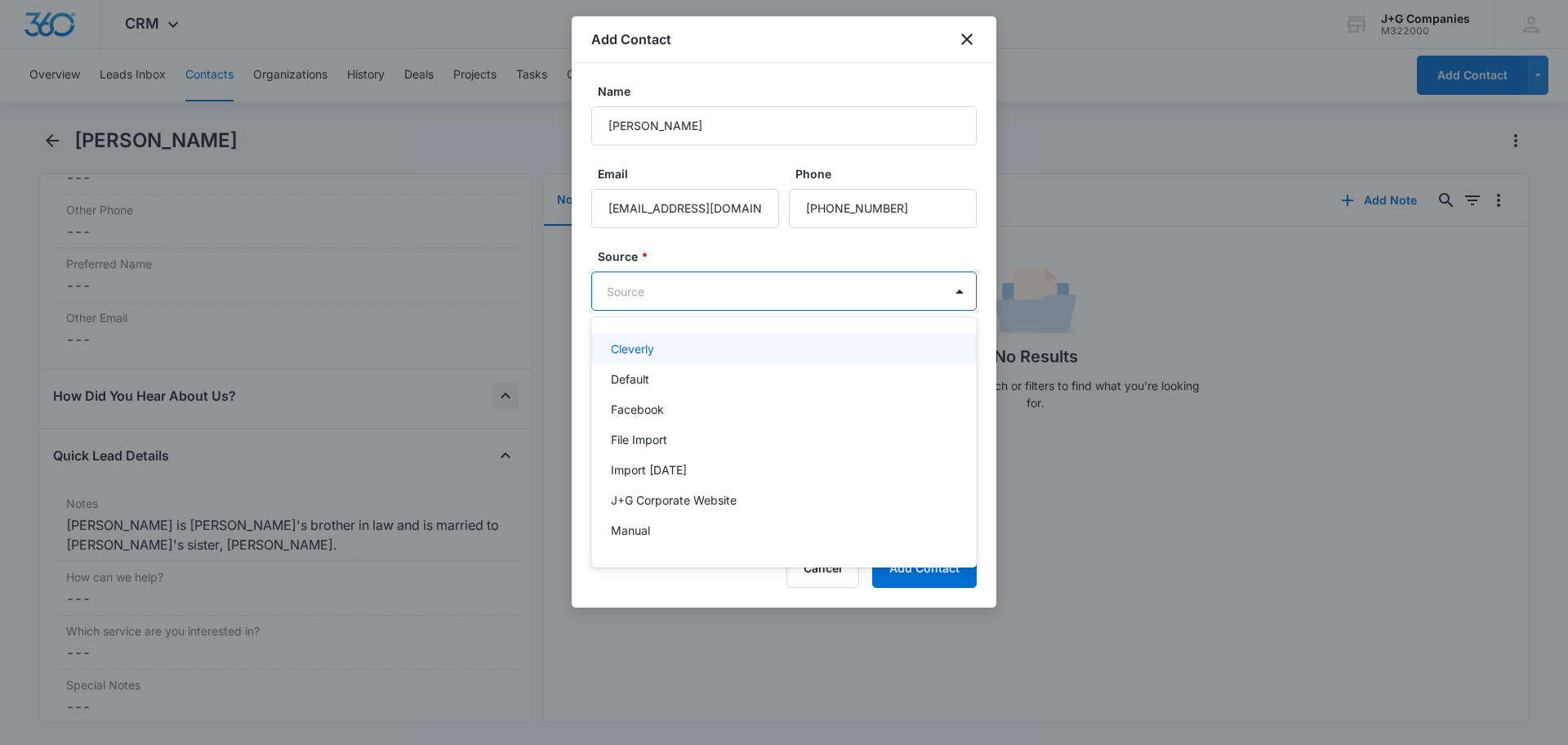
click at [696, 277] on body "CRM Apps Reputation Forms CRM Email Social Content Intelligence Files Brand Set…" at bounding box center [784, 372] width 1568 height 745
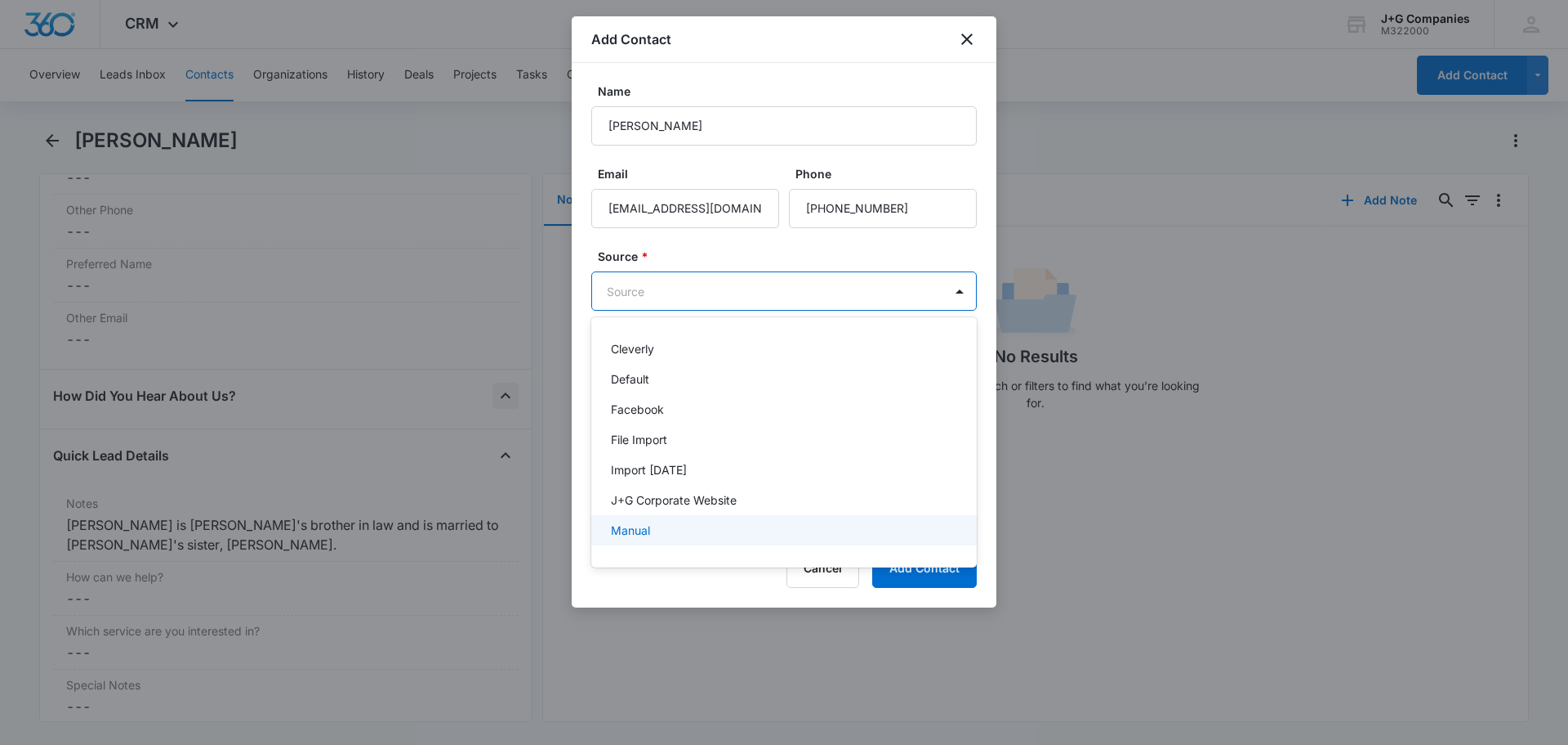
click at [640, 522] on p "Manual" at bounding box center [630, 530] width 39 height 17
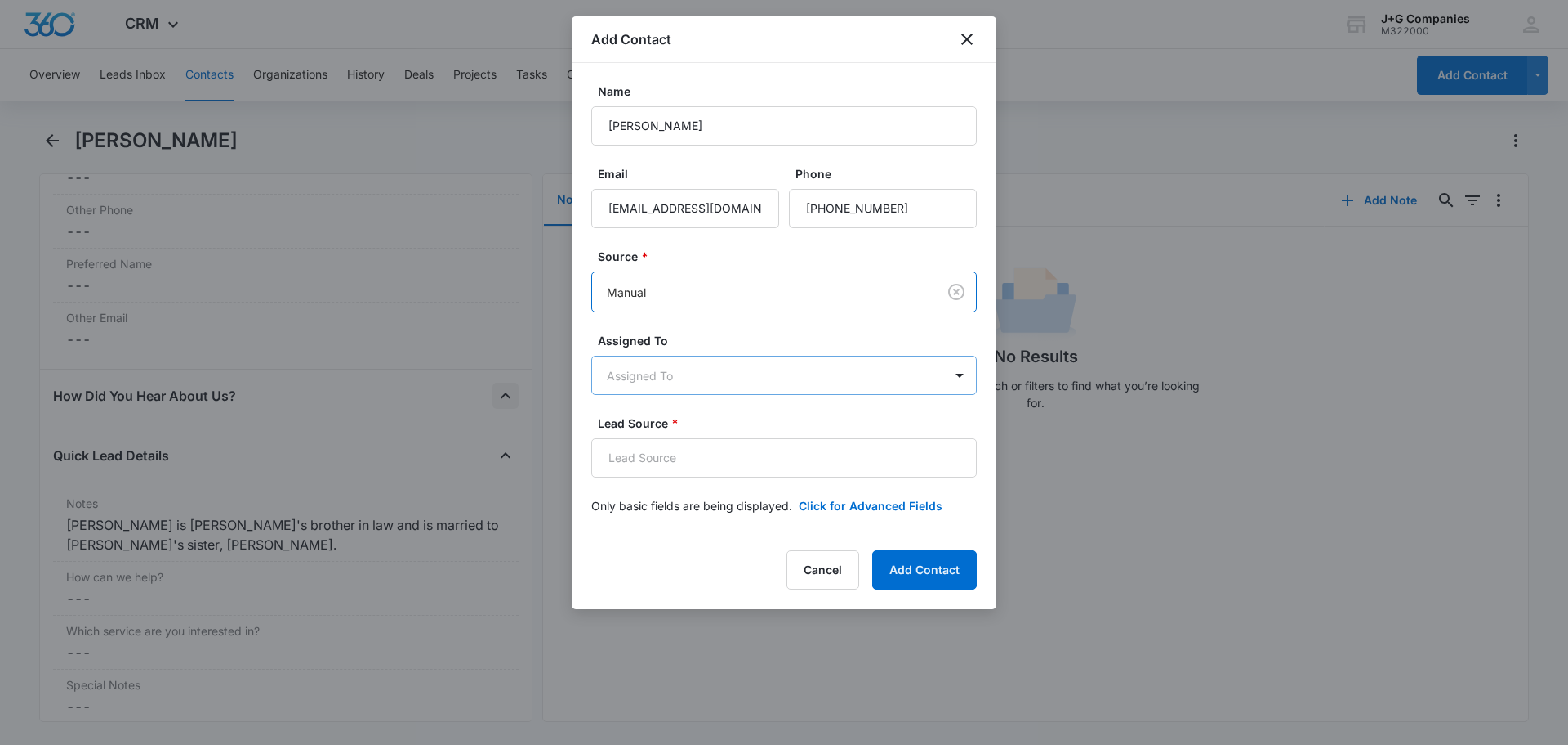
click at [650, 369] on body "CRM Apps Reputation Forms CRM Email Social Content Intelligence Files Brand Set…" at bounding box center [784, 372] width 1568 height 745
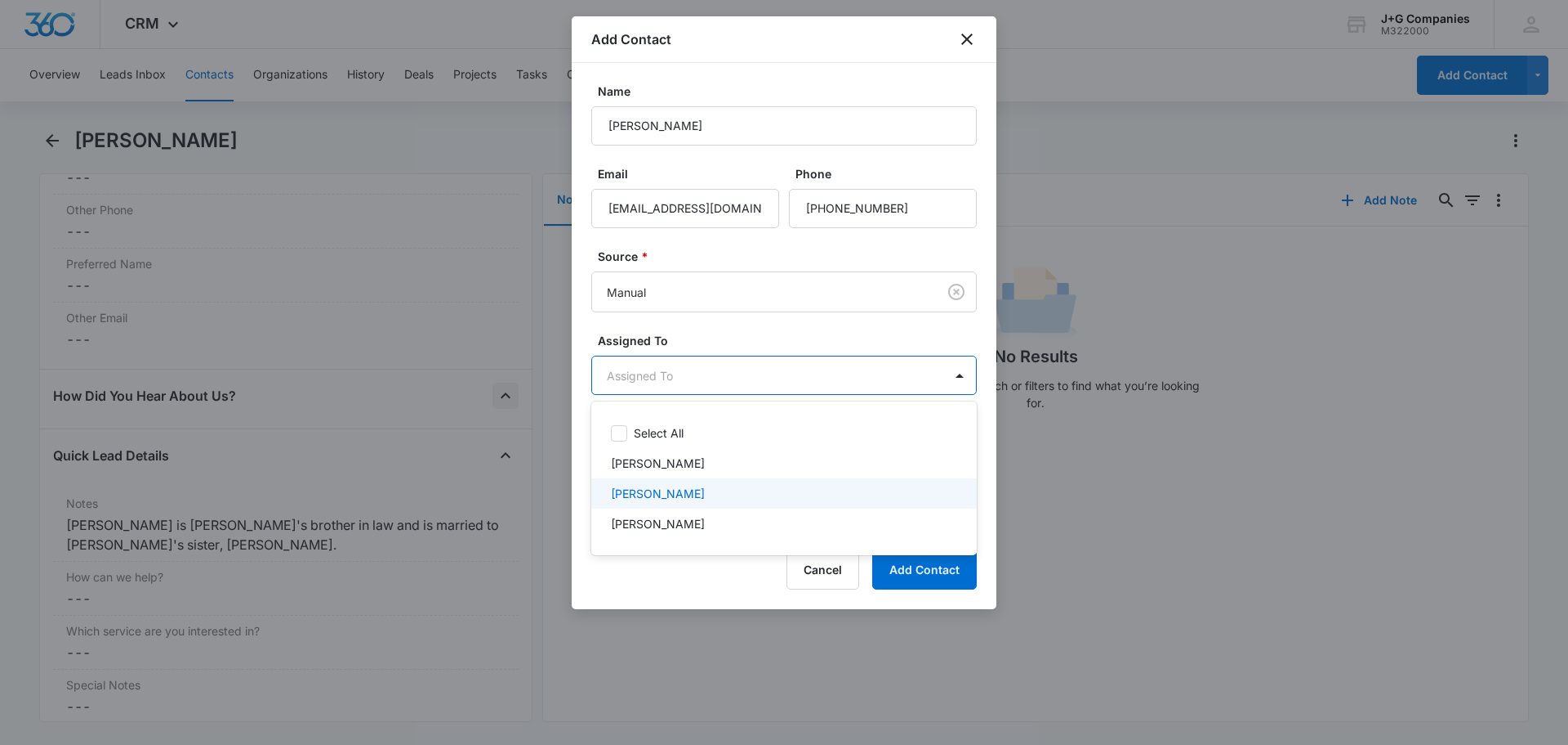
click at [645, 489] on p "[PERSON_NAME]" at bounding box center [657, 493] width 94 height 17
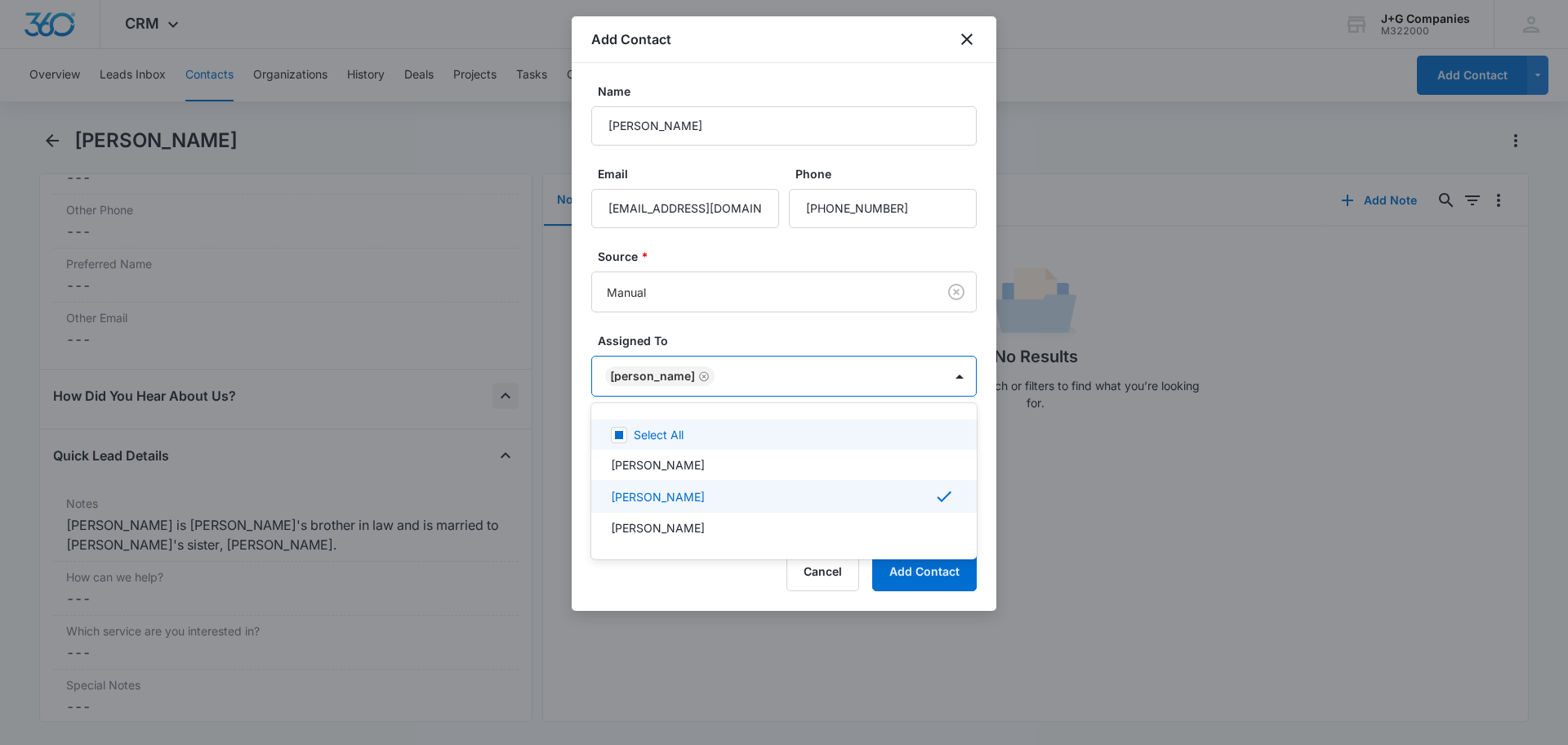
click at [736, 332] on div at bounding box center [784, 372] width 1568 height 745
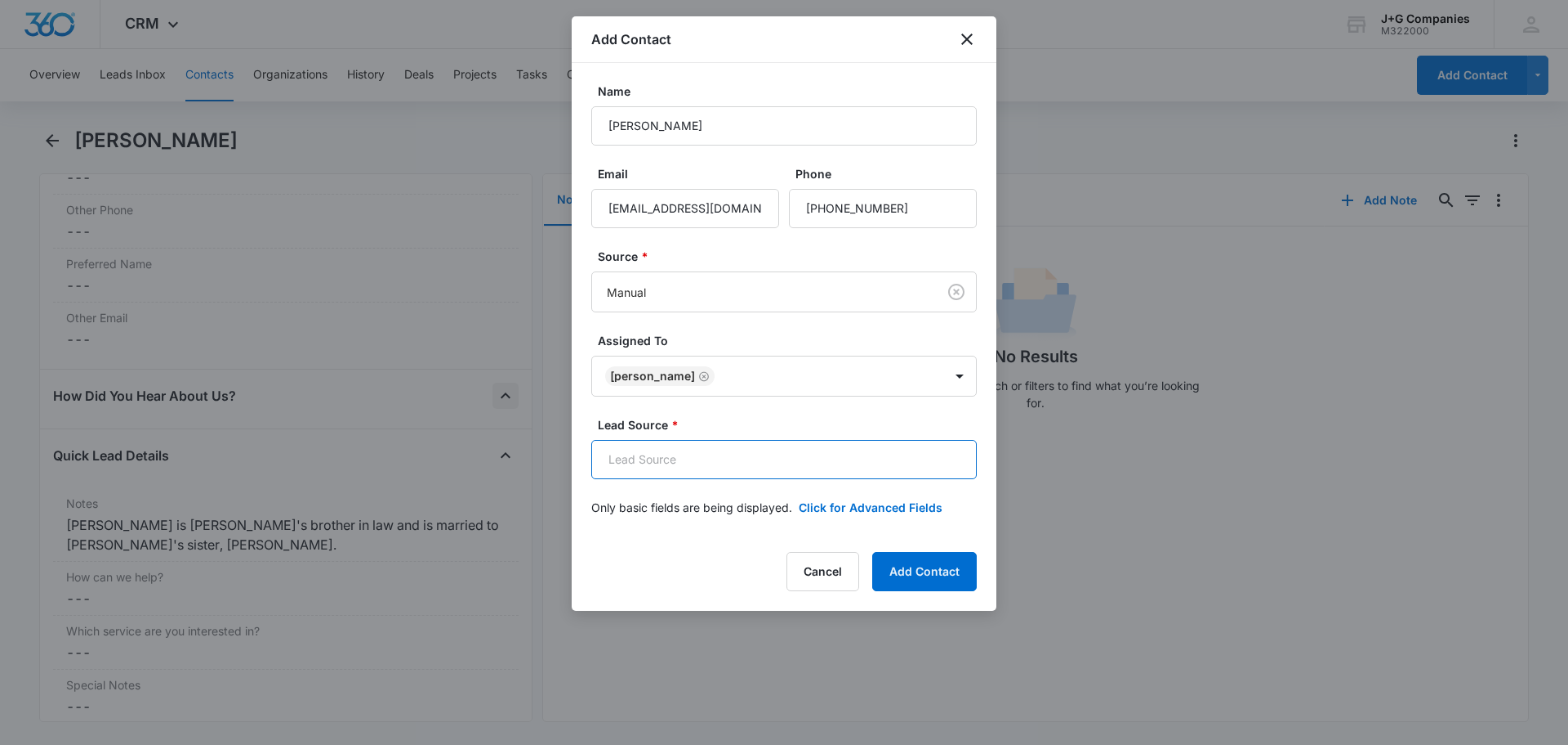
click at [656, 460] on input "Lead Source *" at bounding box center [784, 459] width 385 height 39
type input "Referral"
click at [925, 561] on button "Add Contact" at bounding box center [925, 571] width 105 height 39
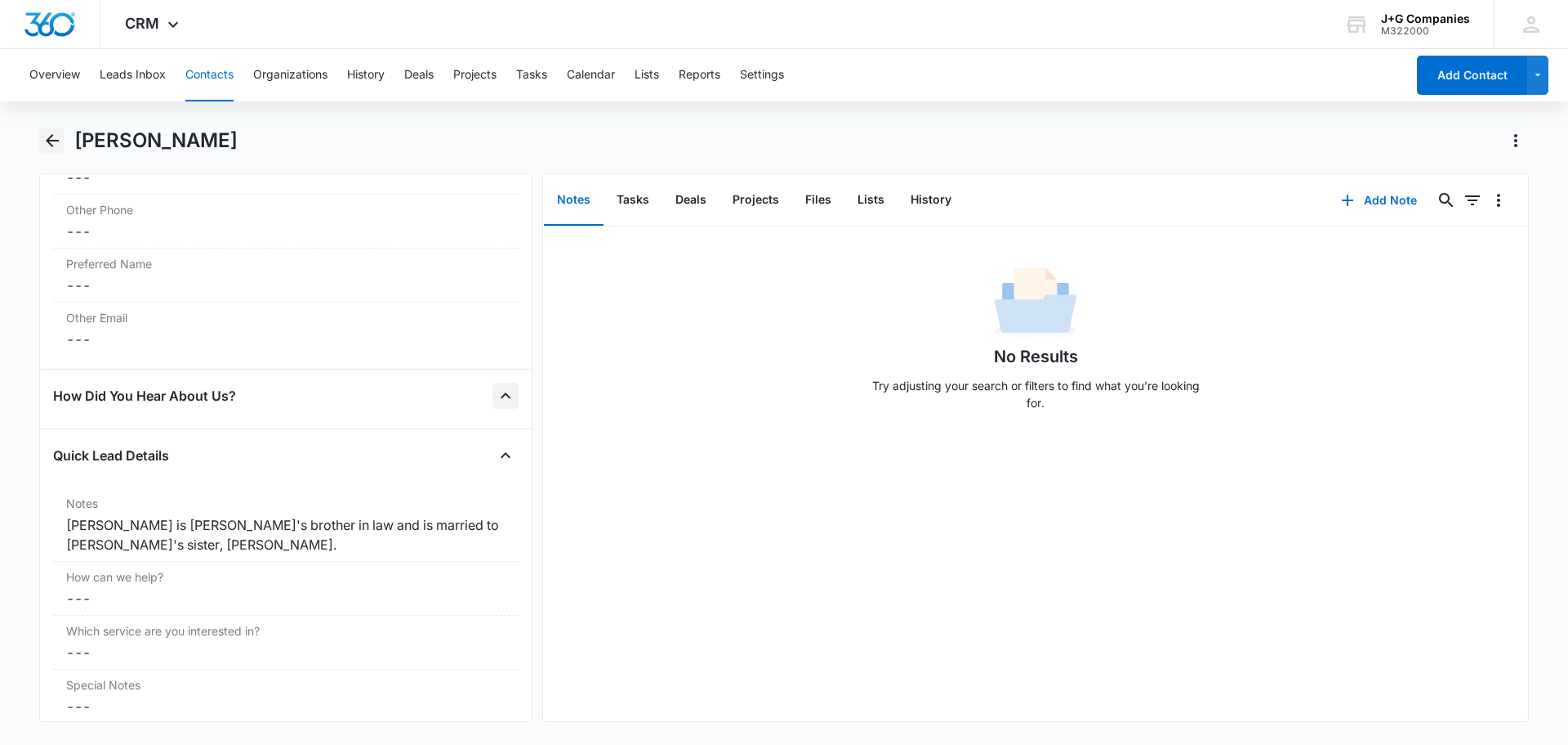
click at [48, 140] on icon "Back" at bounding box center [51, 140] width 13 height 13
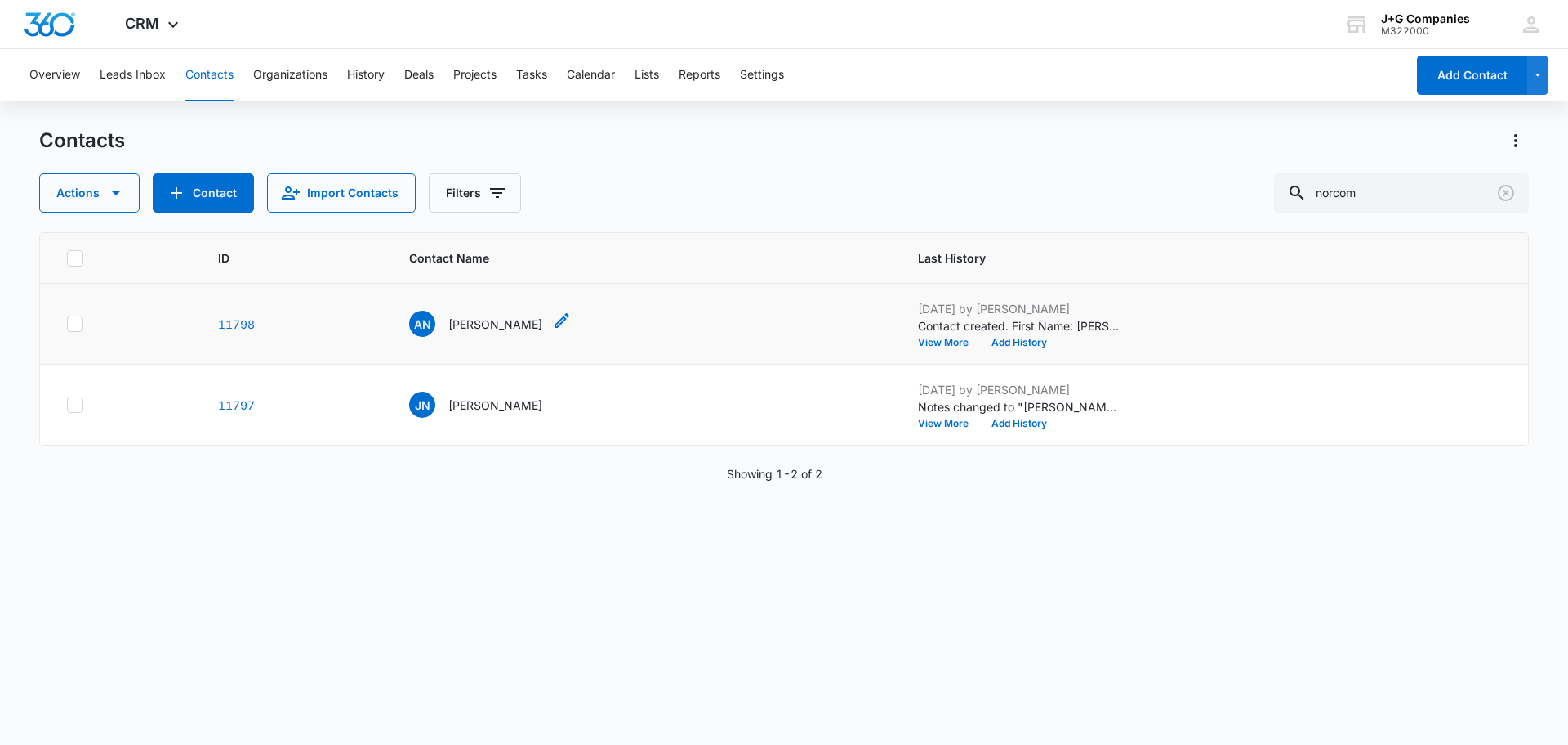
click at [478, 323] on p "Alisa Norcom" at bounding box center [495, 324] width 94 height 17
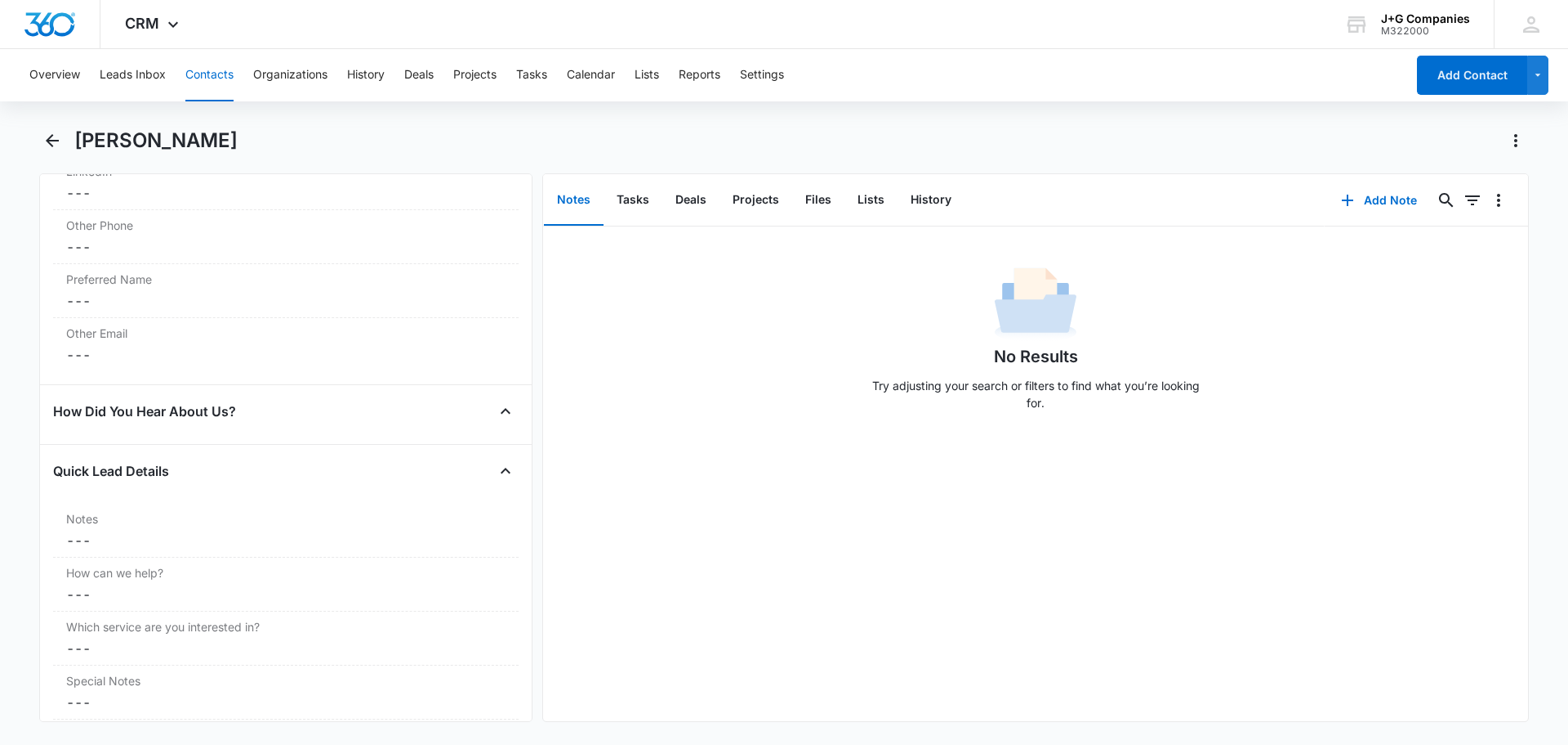
scroll to position [1471, 0]
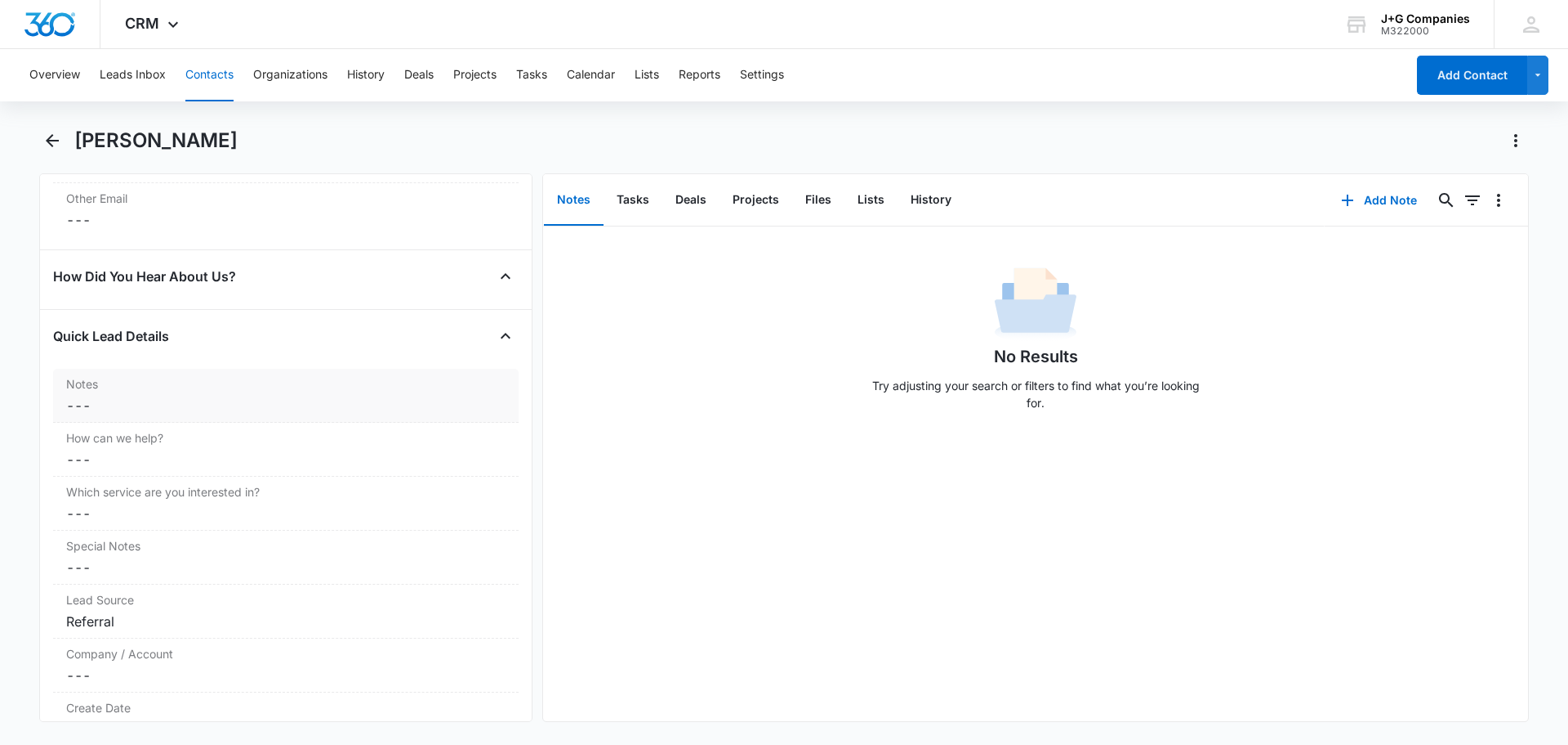
click at [270, 396] on dd "Cancel Save Changes ---" at bounding box center [285, 405] width 440 height 19
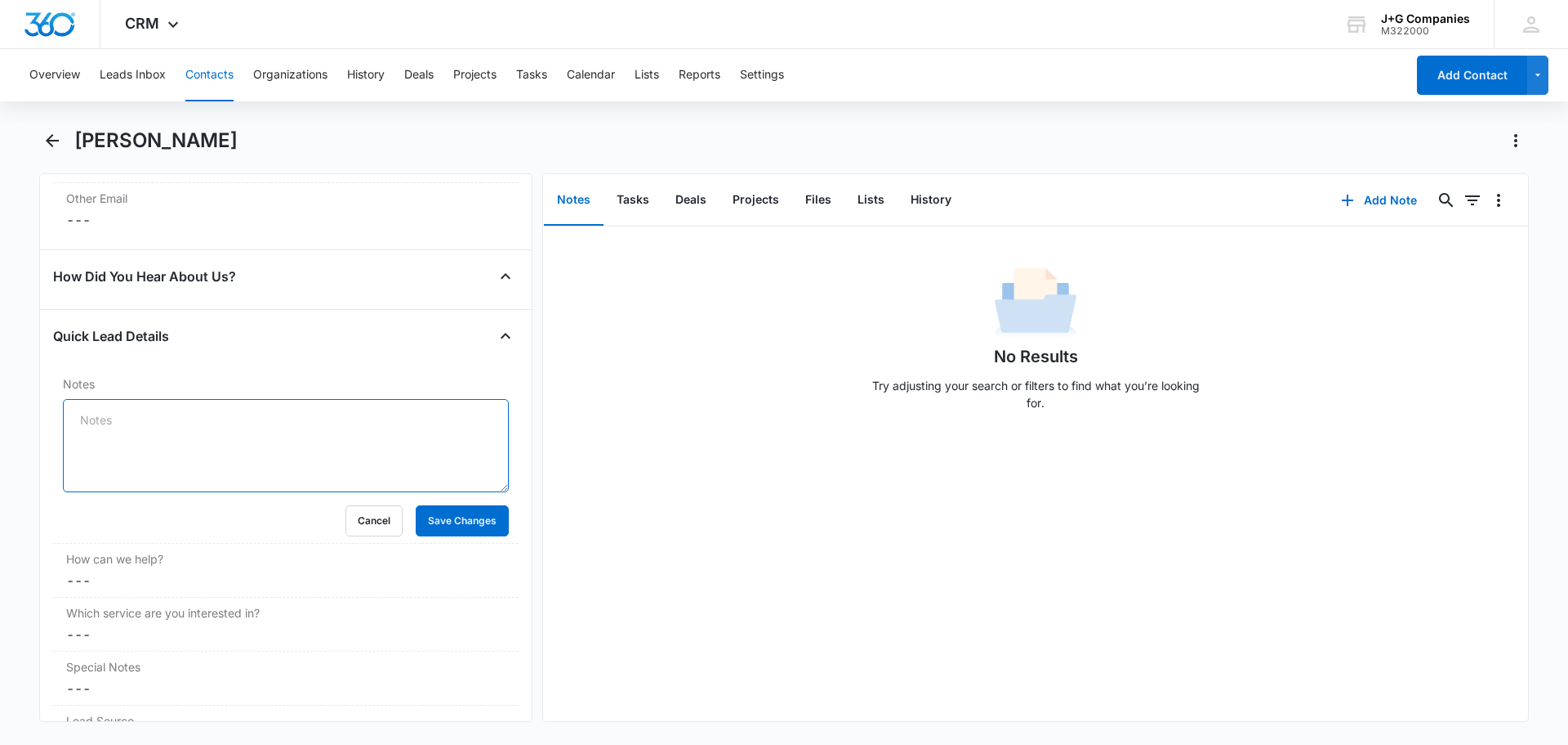
click at [100, 412] on textarea "Notes" at bounding box center [285, 446] width 446 height 93
paste textarea "Alisa is Kevin's sister and is married to John Norcom"
type textarea "Alisa is Kevin's sister and is married to John Norcom"
click at [456, 514] on button "Save Changes" at bounding box center [462, 521] width 93 height 31
